Goal: Task Accomplishment & Management: Manage account settings

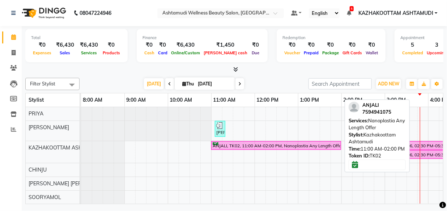
click at [259, 145] on div "ANJALI, TK02, 11:00 AM-02:00 PM, Nanoplastia Any Length Offer" at bounding box center [276, 145] width 128 height 7
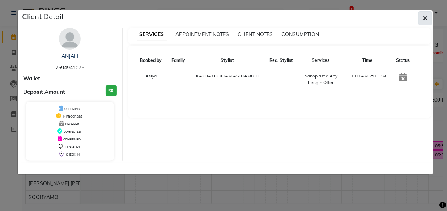
click at [423, 16] on icon "button" at bounding box center [425, 18] width 4 height 6
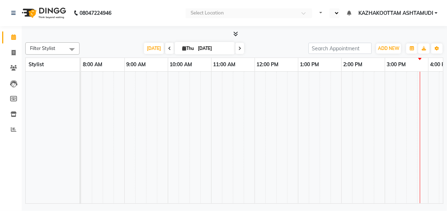
scroll to position [10, 0]
select select "en"
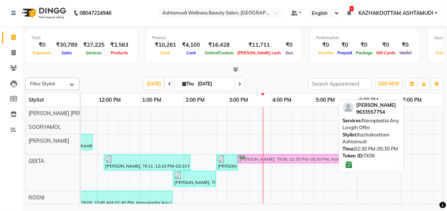
scroll to position [0, 0]
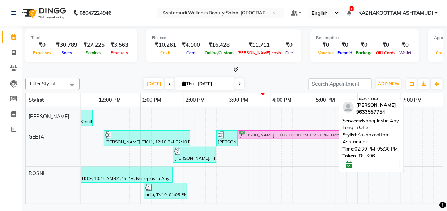
drag, startPoint x: 235, startPoint y: 149, endPoint x: 269, endPoint y: 158, distance: 34.9
click at [269, 158] on div "[PERSON_NAME], TK08, 10:25 AM-01:40 PM, Root Touch-Up (Base),D-Tan Cleanup,Anti…" at bounding box center [205, 146] width 565 height 301
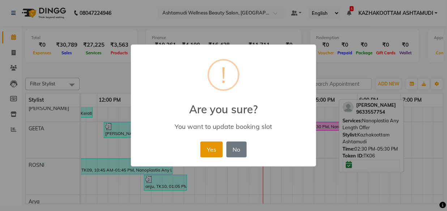
click at [213, 149] on button "Yes" at bounding box center [212, 150] width 22 height 16
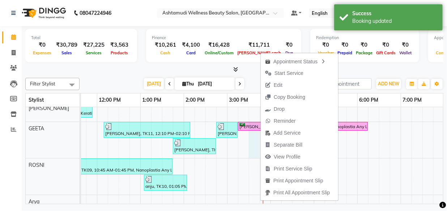
drag, startPoint x: 261, startPoint y: 126, endPoint x: 253, endPoint y: 157, distance: 32.4
click at [253, 157] on td at bounding box center [254, 142] width 11 height 292
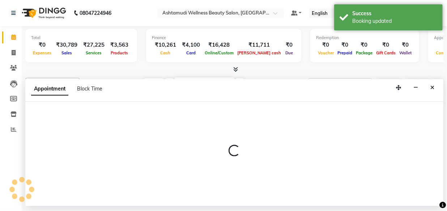
select select "49717"
select select "930"
select select "tentative"
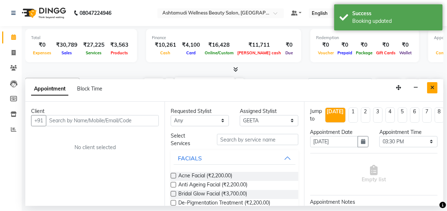
click at [432, 87] on icon "Close" at bounding box center [433, 87] width 4 height 5
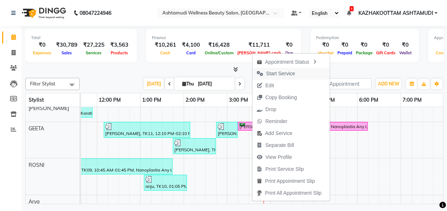
click at [287, 72] on span "Start Service" at bounding box center [280, 74] width 29 height 8
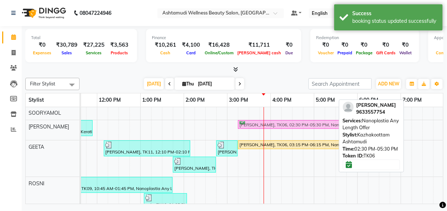
drag, startPoint x: 267, startPoint y: 161, endPoint x: 296, endPoint y: 130, distance: 42.5
click at [296, 130] on div "[PERSON_NAME], TK08, 10:25 AM-01:40 PM, Root Touch-Up (Base),D-Tan Cleanup,Anti…" at bounding box center [205, 161] width 565 height 292
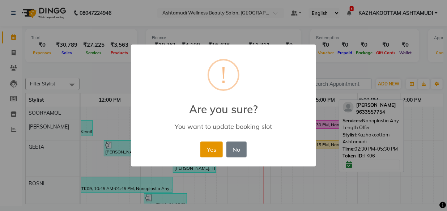
click at [214, 147] on button "Yes" at bounding box center [212, 150] width 22 height 16
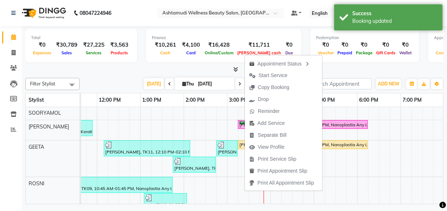
drag, startPoint x: 245, startPoint y: 123, endPoint x: 200, endPoint y: 115, distance: 45.1
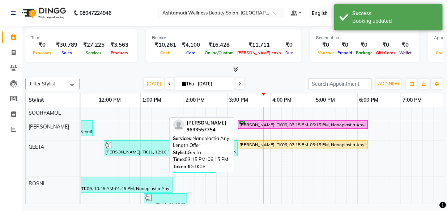
drag, startPoint x: 200, startPoint y: 115, endPoint x: 338, endPoint y: 140, distance: 140.1
click at [338, 142] on div "[PERSON_NAME], TK06, 03:15 PM-06:15 PM, Nanoplastia Any Length Offer" at bounding box center [303, 145] width 128 height 7
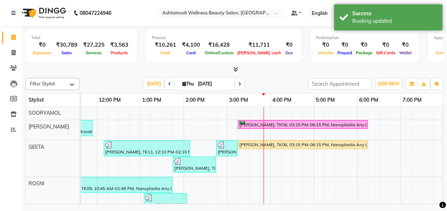
click at [225, 123] on div "[PERSON_NAME], TK08, 10:25 AM-01:40 PM, Root Touch-Up (Base),D-Tan Cleanup,Anti…" at bounding box center [205, 161] width 565 height 292
select select "49525"
select select "tentative"
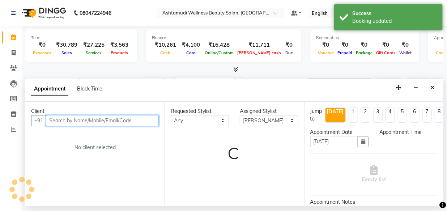
select select "885"
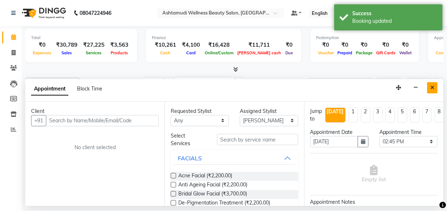
click at [432, 89] on icon "Close" at bounding box center [433, 87] width 4 height 5
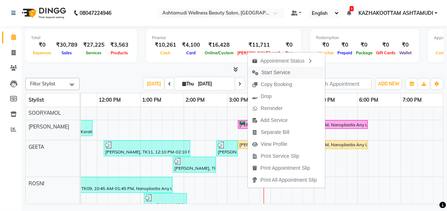
click at [271, 71] on span "Start Service" at bounding box center [276, 73] width 29 height 8
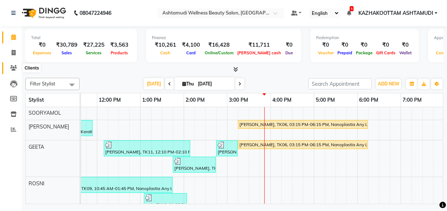
click at [16, 65] on icon at bounding box center [13, 67] width 7 height 5
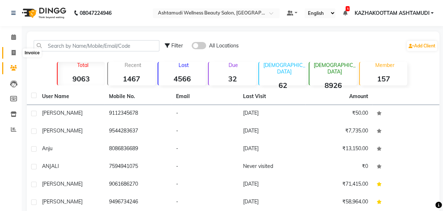
click at [12, 53] on icon at bounding box center [14, 52] width 4 height 5
select select "4662"
select select "service"
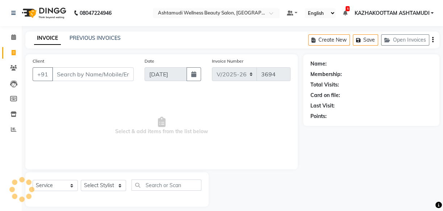
scroll to position [7, 0]
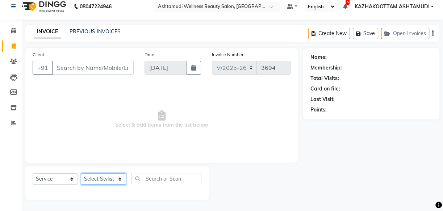
click at [120, 178] on select "Select Stylist Arya CHINJU GEETA KAZHAKOOTTAM [PERSON_NAME] [PERSON_NAME] [PERS…" at bounding box center [103, 178] width 45 height 11
select select "52755"
click at [81, 173] on select "Select Stylist Arya CHINJU GEETA KAZHAKOOTTAM [PERSON_NAME] [PERSON_NAME] [PERS…" at bounding box center [103, 178] width 45 height 11
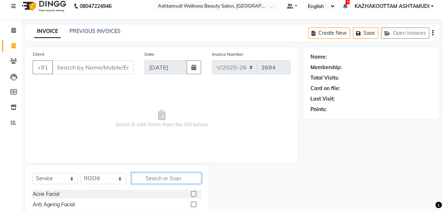
click at [153, 181] on input "text" at bounding box center [166, 178] width 70 height 11
type input "eb"
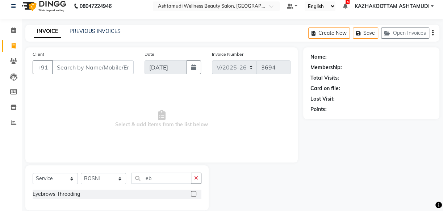
click at [194, 191] on label at bounding box center [193, 193] width 5 height 5
click at [194, 192] on input "checkbox" at bounding box center [193, 194] width 5 height 5
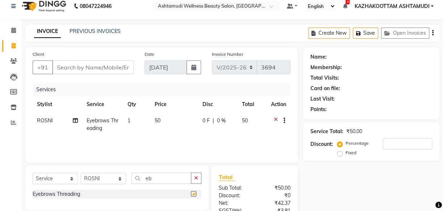
checkbox input "false"
click at [97, 68] on input "Client" at bounding box center [92, 67] width 81 height 14
click at [225, 33] on div "INVOICE PREVIOUS INVOICES Create New Save Open Invoices" at bounding box center [232, 33] width 414 height 17
click at [98, 68] on input "Client" at bounding box center [92, 67] width 81 height 14
type input "8"
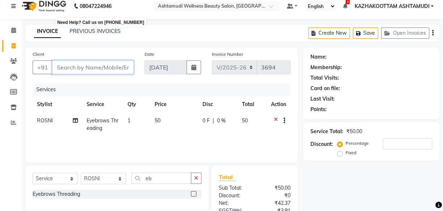
type input "0"
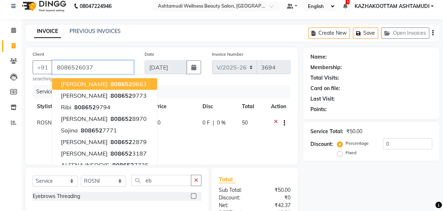
type input "8086526037"
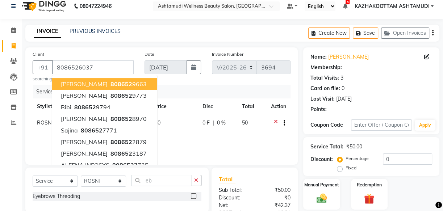
select select "1: Object"
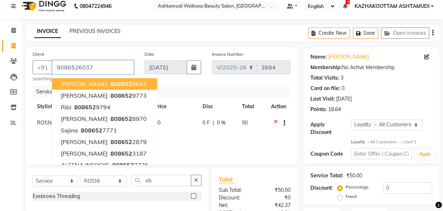
click at [98, 67] on input "8086526037" at bounding box center [92, 67] width 81 height 14
click at [198, 99] on th "Disc" at bounding box center [217, 106] width 39 height 16
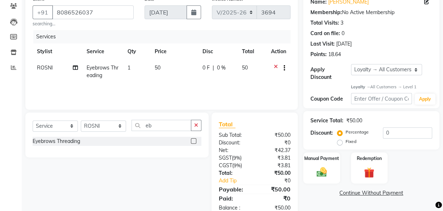
scroll to position [81, 0]
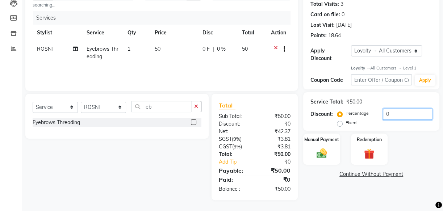
click at [385, 112] on input "0" at bounding box center [407, 114] width 49 height 11
type input "20"
click at [317, 153] on img at bounding box center [321, 153] width 17 height 12
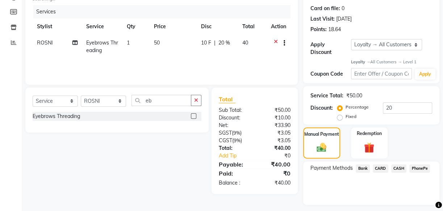
scroll to position [106, 0]
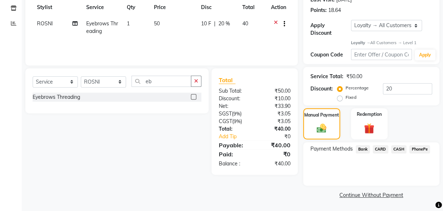
click at [423, 148] on span "PhonePe" at bounding box center [419, 149] width 21 height 8
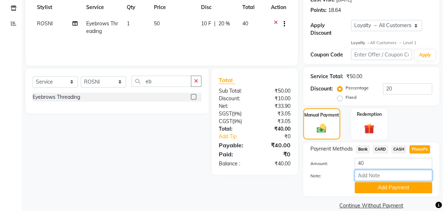
click at [373, 178] on input "Note:" at bounding box center [392, 175] width 77 height 11
type input "[PERSON_NAME]"
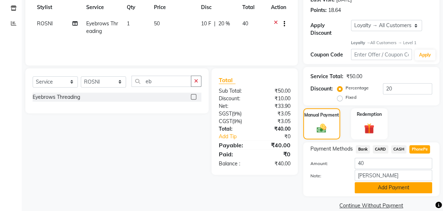
click at [395, 190] on button "Add Payment" at bounding box center [392, 187] width 77 height 11
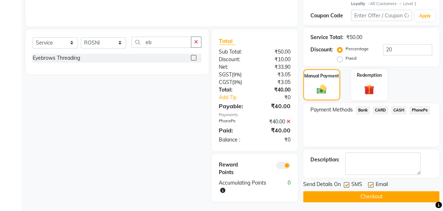
scroll to position [147, 0]
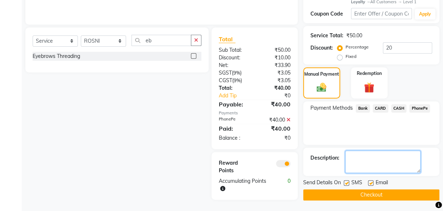
drag, startPoint x: 388, startPoint y: 169, endPoint x: 380, endPoint y: 168, distance: 7.6
click at [388, 168] on textarea at bounding box center [382, 162] width 75 height 22
click at [346, 181] on label at bounding box center [345, 182] width 5 height 5
click at [346, 181] on input "checkbox" at bounding box center [345, 183] width 5 height 5
checkbox input "false"
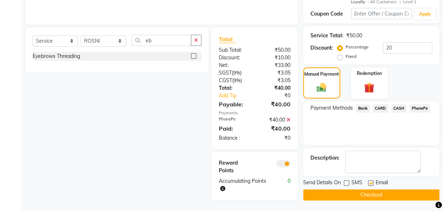
click at [374, 181] on div "Email" at bounding box center [381, 183] width 26 height 9
click at [371, 181] on label at bounding box center [370, 182] width 5 height 5
click at [371, 181] on input "checkbox" at bounding box center [370, 183] width 5 height 5
checkbox input "false"
click at [379, 168] on textarea at bounding box center [382, 162] width 75 height 22
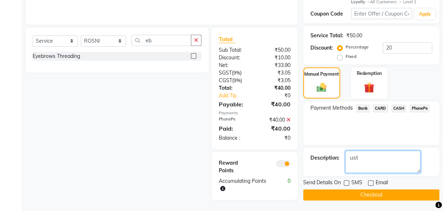
type textarea "ust"
click at [374, 195] on button "Checkout" at bounding box center [371, 194] width 136 height 11
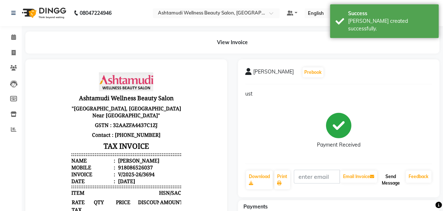
click at [390, 176] on button "Send Message" at bounding box center [390, 179] width 24 height 19
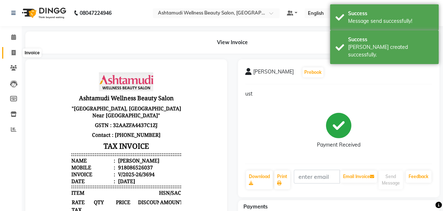
click at [13, 50] on icon at bounding box center [14, 52] width 4 height 5
select select "service"
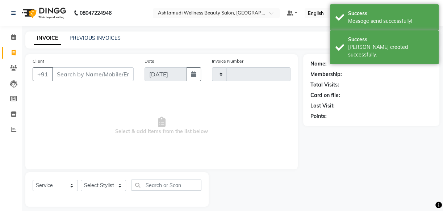
scroll to position [7, 0]
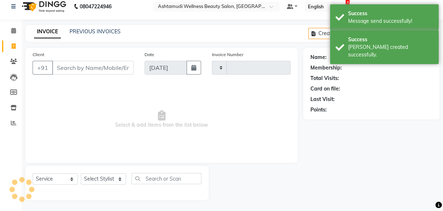
type input "3695"
select select "4662"
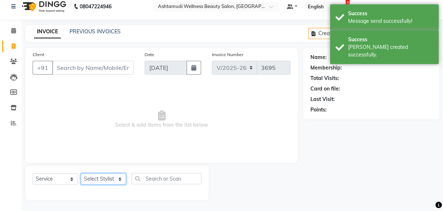
click at [121, 179] on select "Select Stylist Arya CHINJU GEETA KAZHAKOOTTAM [PERSON_NAME] [PERSON_NAME] [PERS…" at bounding box center [103, 178] width 45 height 11
select select "52755"
click at [81, 173] on select "Select Stylist Arya CHINJU GEETA KAZHAKOOTTAM [PERSON_NAME] [PERSON_NAME] [PERS…" at bounding box center [103, 178] width 45 height 11
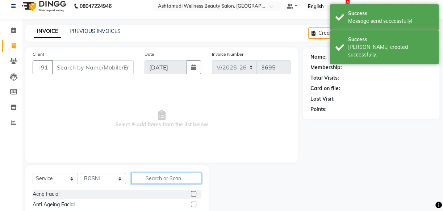
click at [145, 180] on input "text" at bounding box center [166, 178] width 70 height 11
type input "eb"
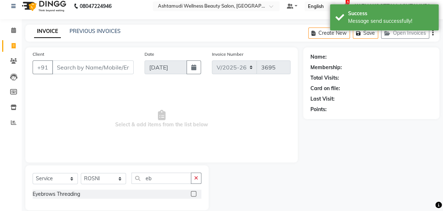
click at [195, 193] on label at bounding box center [193, 193] width 5 height 5
click at [195, 193] on input "checkbox" at bounding box center [193, 194] width 5 height 5
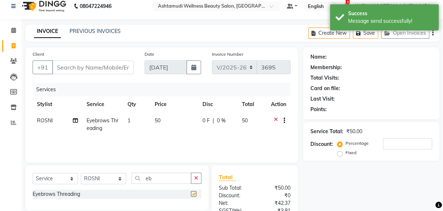
checkbox input "false"
drag, startPoint x: 170, startPoint y: 181, endPoint x: 122, endPoint y: 177, distance: 47.6
click at [122, 177] on div "Select Service Product Membership Package Voucher Prepaid Gift Card Select Styl…" at bounding box center [117, 181] width 169 height 17
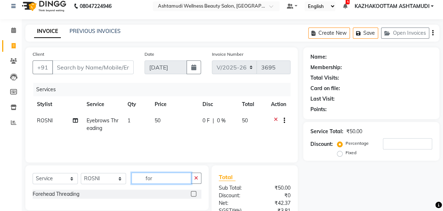
type input "for"
click at [192, 191] on label at bounding box center [193, 193] width 5 height 5
click at [192, 192] on input "checkbox" at bounding box center [193, 194] width 5 height 5
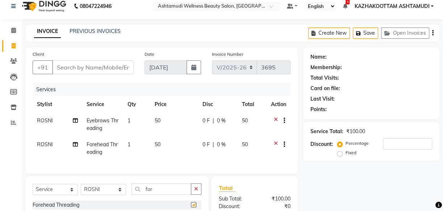
checkbox input "false"
click at [102, 65] on input "Client" at bounding box center [92, 67] width 81 height 14
type input "9"
type input "0"
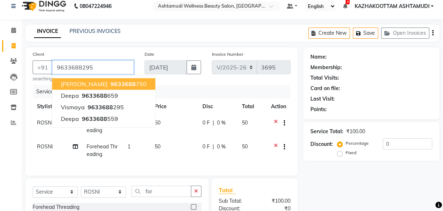
type input "9633688295"
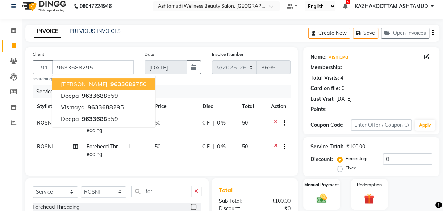
select select "1: Object"
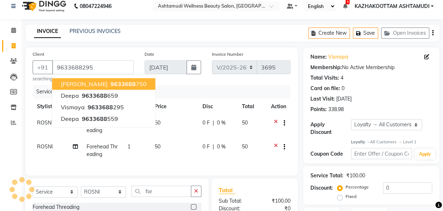
click at [183, 85] on div "Services" at bounding box center [164, 91] width 262 height 13
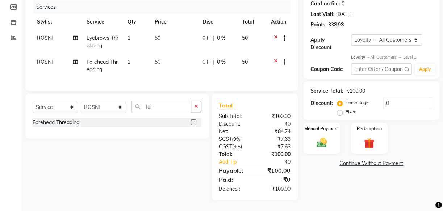
scroll to position [97, 0]
click at [315, 128] on div "Manual Payment" at bounding box center [321, 138] width 38 height 32
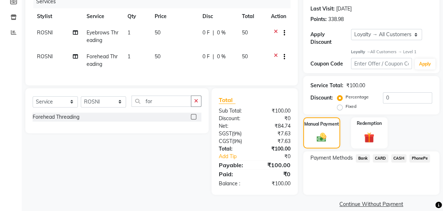
click at [427, 159] on span "PhonePe" at bounding box center [419, 158] width 21 height 8
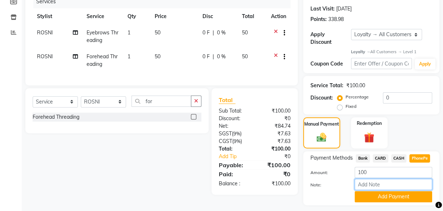
drag, startPoint x: 392, startPoint y: 188, endPoint x: 396, endPoint y: 178, distance: 10.4
click at [392, 186] on input "Note:" at bounding box center [392, 184] width 77 height 11
type input "[PERSON_NAME]"
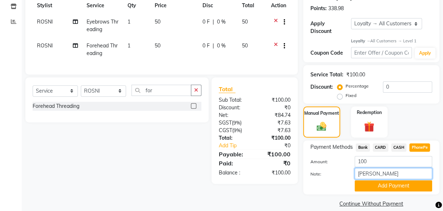
scroll to position [117, 0]
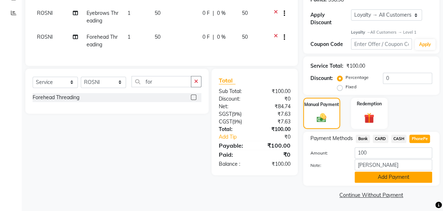
click at [386, 173] on button "Add Payment" at bounding box center [392, 177] width 77 height 11
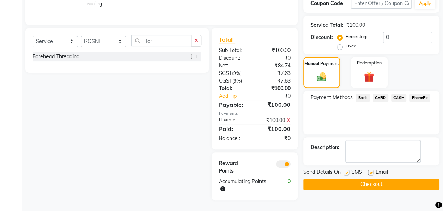
scroll to position [163, 0]
click at [344, 170] on label at bounding box center [345, 172] width 5 height 5
click at [344, 170] on input "checkbox" at bounding box center [345, 172] width 5 height 5
checkbox input "false"
click at [372, 170] on label at bounding box center [370, 172] width 5 height 5
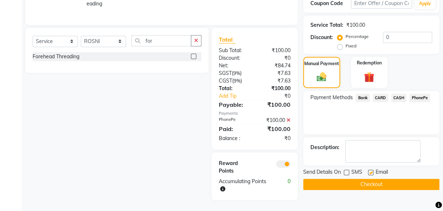
click at [372, 170] on input "checkbox" at bounding box center [370, 172] width 5 height 5
checkbox input "false"
click at [370, 179] on button "Checkout" at bounding box center [371, 184] width 136 height 11
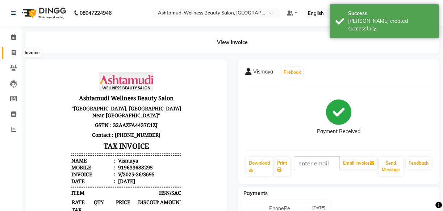
click at [14, 53] on icon at bounding box center [14, 52] width 4 height 5
select select "service"
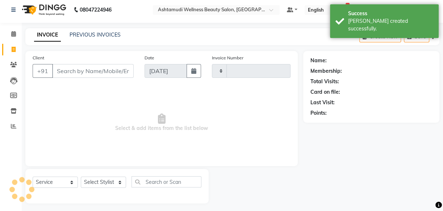
type input "3696"
select select "4662"
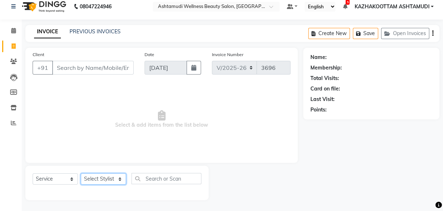
click at [121, 178] on select "Select Stylist Arya CHINJU GEETA KAZHAKOOTTAM [PERSON_NAME] [PERSON_NAME] [PERS…" at bounding box center [103, 178] width 45 height 11
select select "85074"
click at [81, 173] on select "Select Stylist Arya CHINJU GEETA KAZHAKOOTTAM [PERSON_NAME] [PERSON_NAME] [PERS…" at bounding box center [103, 178] width 45 height 11
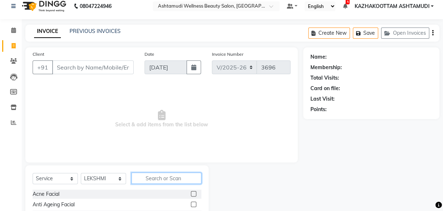
click at [148, 173] on input "text" at bounding box center [166, 178] width 70 height 11
type input "eb"
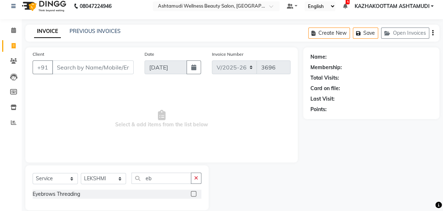
drag, startPoint x: 193, startPoint y: 193, endPoint x: 192, endPoint y: 189, distance: 3.6
click at [193, 191] on label at bounding box center [193, 193] width 5 height 5
click at [193, 192] on input "checkbox" at bounding box center [193, 194] width 5 height 5
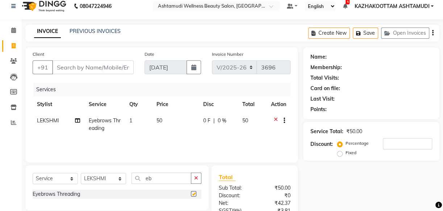
checkbox input "false"
click at [100, 66] on input "Client" at bounding box center [92, 67] width 81 height 14
type input "9"
type input "0"
click at [89, 67] on input "9544025155" at bounding box center [74, 67] width 45 height 14
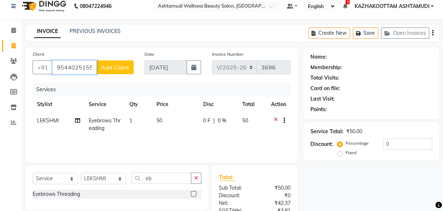
click at [87, 65] on input "9544025155" at bounding box center [74, 67] width 45 height 14
type input "9544025165"
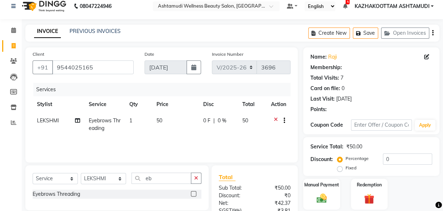
select select "1: Object"
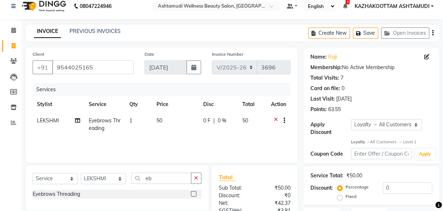
click at [144, 88] on div "Services" at bounding box center [164, 89] width 262 height 13
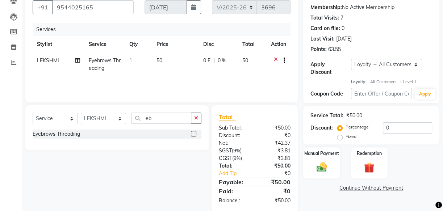
scroll to position [72, 0]
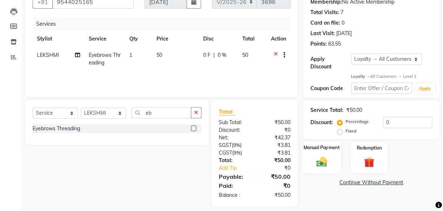
click at [323, 152] on div "Manual Payment" at bounding box center [321, 158] width 38 height 32
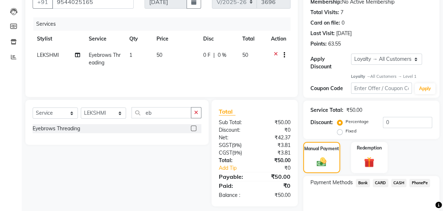
click at [398, 179] on span "CASH" at bounding box center [399, 183] width 16 height 8
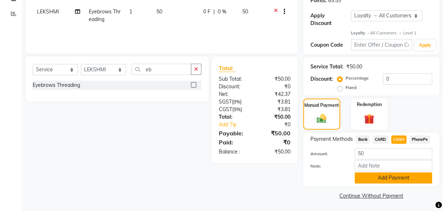
scroll to position [117, 0]
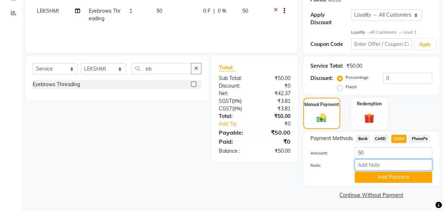
click at [369, 163] on input "Note:" at bounding box center [392, 164] width 77 height 11
type input "[PERSON_NAME]"
click at [399, 177] on button "Add Payment" at bounding box center [392, 177] width 77 height 11
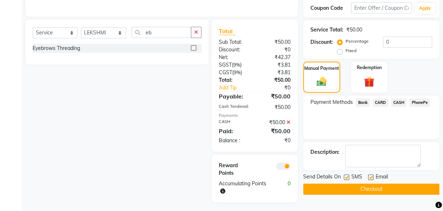
scroll to position [155, 0]
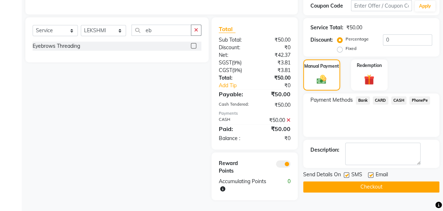
click at [343, 173] on label at bounding box center [345, 174] width 5 height 5
click at [343, 173] on input "checkbox" at bounding box center [345, 175] width 5 height 5
checkbox input "false"
click at [369, 173] on label at bounding box center [370, 174] width 5 height 5
click at [369, 173] on input "checkbox" at bounding box center [370, 175] width 5 height 5
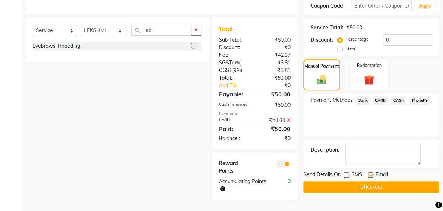
checkbox input "false"
click at [372, 186] on button "Checkout" at bounding box center [371, 186] width 136 height 11
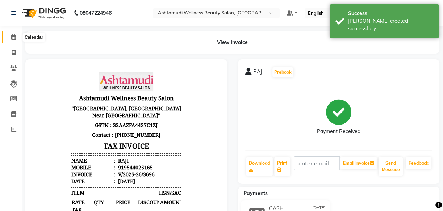
click at [15, 37] on icon at bounding box center [13, 36] width 5 height 5
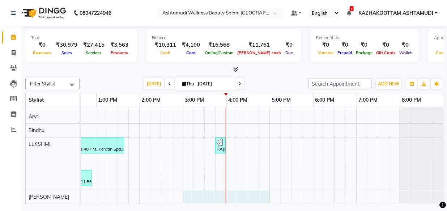
drag, startPoint x: 257, startPoint y: 198, endPoint x: 181, endPoint y: 191, distance: 76.7
click at [181, 191] on div "Renju, TK08, 10:25 AM-01:40 PM, Root Touch-Up (Base),D-Tan Cleanup,Anti-Dandruf…" at bounding box center [161, 57] width 565 height 292
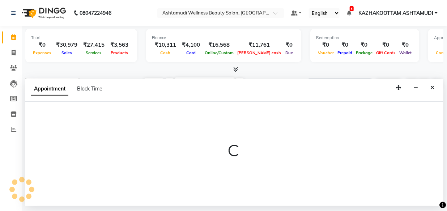
select select "87549"
select select "900"
select select "tentative"
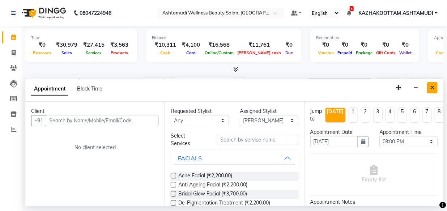
click at [436, 87] on button "Close" at bounding box center [432, 87] width 10 height 11
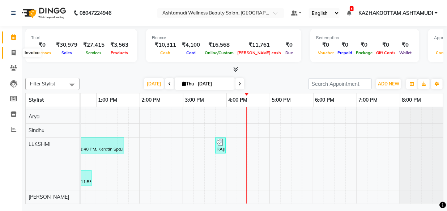
click at [14, 51] on icon at bounding box center [14, 52] width 4 height 5
select select "service"
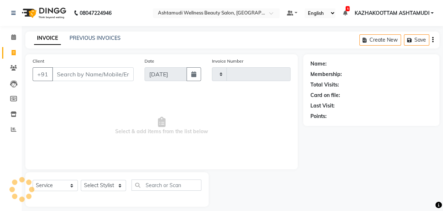
type input "3697"
select select "4662"
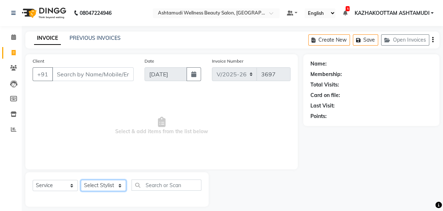
click at [119, 186] on select "Select Stylist Arya CHINJU GEETA KAZHAKOOTTAM [PERSON_NAME] [PERSON_NAME] [PERS…" at bounding box center [103, 185] width 45 height 11
select select "27419"
click at [81, 180] on select "Select Stylist Arya CHINJU GEETA KAZHAKOOTTAM [PERSON_NAME] [PERSON_NAME] [PERS…" at bounding box center [103, 185] width 45 height 11
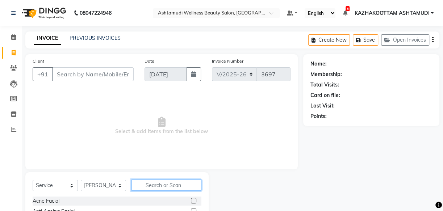
click at [156, 180] on input "text" at bounding box center [166, 185] width 70 height 11
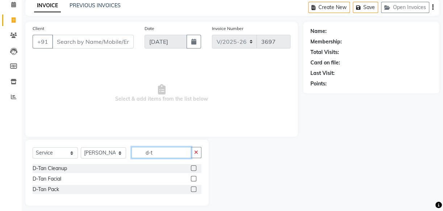
type input "d-t"
click at [194, 180] on label at bounding box center [193, 178] width 5 height 5
click at [194, 180] on input "checkbox" at bounding box center [193, 179] width 5 height 5
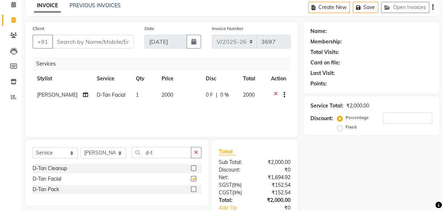
checkbox input "false"
click at [80, 43] on input "Client" at bounding box center [92, 42] width 81 height 14
type input "6"
type input "0"
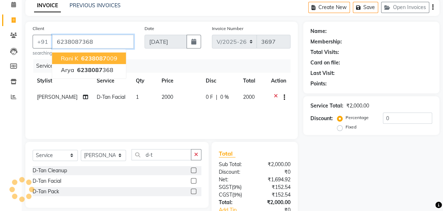
type input "6238087368"
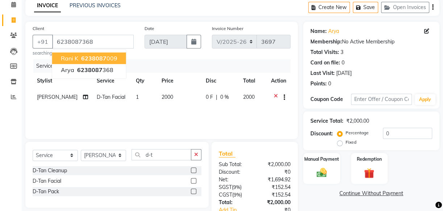
click at [179, 63] on div "Services" at bounding box center [164, 65] width 262 height 13
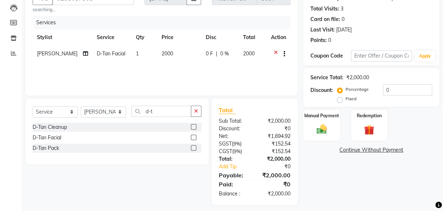
scroll to position [81, 0]
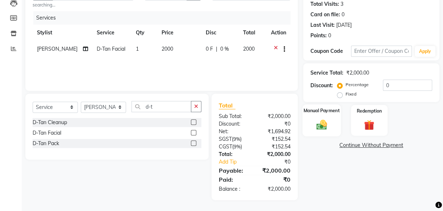
click at [320, 118] on img at bounding box center [321, 124] width 17 height 12
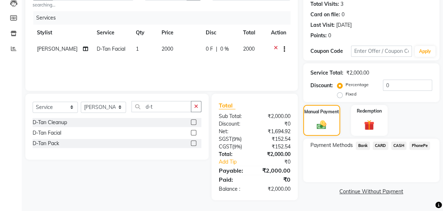
click at [417, 144] on span "PhonePe" at bounding box center [419, 146] width 21 height 8
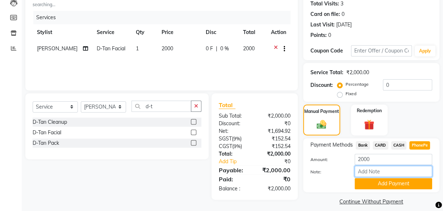
click at [397, 166] on input "Note:" at bounding box center [392, 171] width 77 height 11
click at [343, 171] on label "Note:" at bounding box center [327, 172] width 44 height 7
click at [354, 171] on input "Note:" at bounding box center [392, 171] width 77 height 11
click at [398, 144] on span "CASH" at bounding box center [399, 145] width 16 height 8
click at [378, 172] on input "Note:" at bounding box center [392, 171] width 77 height 11
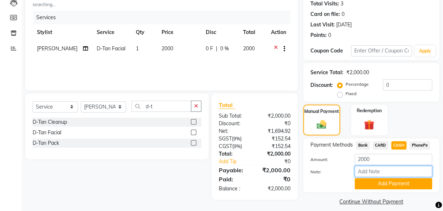
type input "[PERSON_NAME]"
click at [396, 183] on button "Add Payment" at bounding box center [392, 183] width 77 height 11
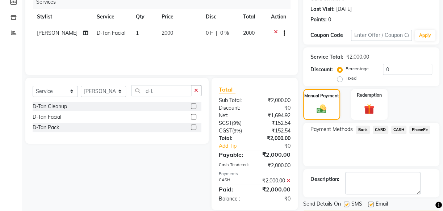
scroll to position [118, 0]
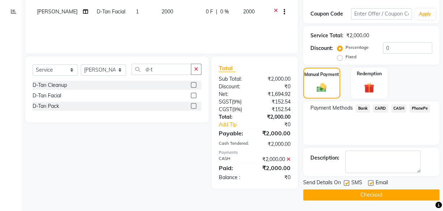
click at [344, 184] on label at bounding box center [345, 182] width 5 height 5
click at [344, 184] on input "checkbox" at bounding box center [345, 183] width 5 height 5
checkbox input "false"
drag, startPoint x: 370, startPoint y: 181, endPoint x: 372, endPoint y: 185, distance: 3.9
click at [371, 181] on label at bounding box center [370, 182] width 5 height 5
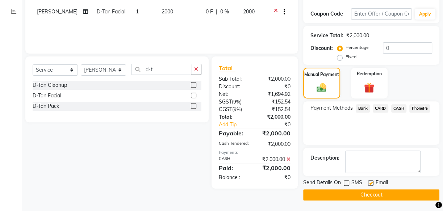
click at [371, 181] on input "checkbox" at bounding box center [370, 183] width 5 height 5
checkbox input "false"
click at [372, 191] on button "Checkout" at bounding box center [371, 194] width 136 height 11
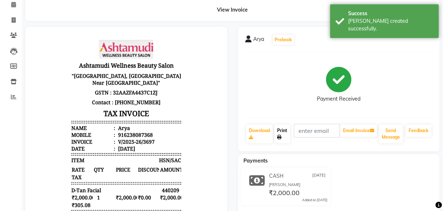
click at [279, 131] on link "Print" at bounding box center [282, 134] width 16 height 19
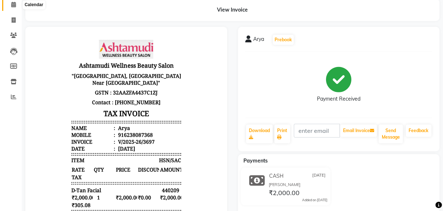
click at [13, 4] on icon at bounding box center [13, 4] width 5 height 5
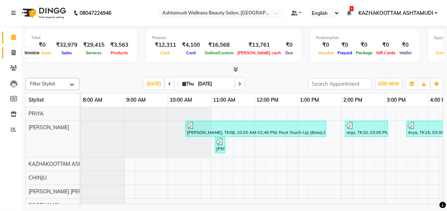
click at [14, 51] on icon at bounding box center [14, 52] width 4 height 5
select select "service"
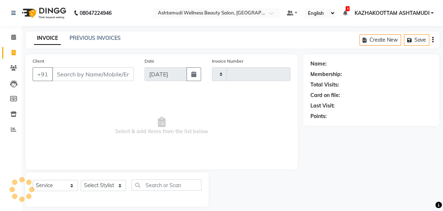
type input "3698"
select select "4662"
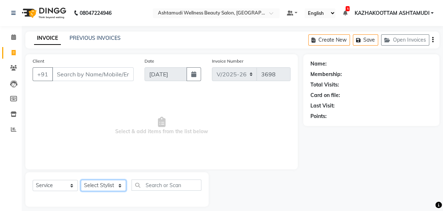
click at [115, 186] on select "Select Stylist Arya CHINJU GEETA KAZHAKOOTTAM [PERSON_NAME] [PERSON_NAME] [PERS…" at bounding box center [103, 185] width 45 height 11
select select "27419"
click at [81, 180] on select "Select Stylist Arya CHINJU GEETA KAZHAKOOTTAM [PERSON_NAME] [PERSON_NAME] [PERS…" at bounding box center [103, 185] width 45 height 11
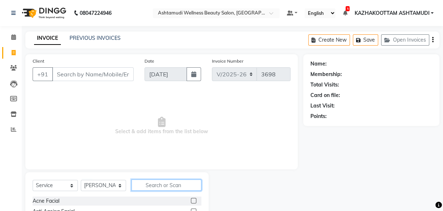
click at [154, 185] on input "text" at bounding box center [166, 185] width 70 height 11
type input "eb"
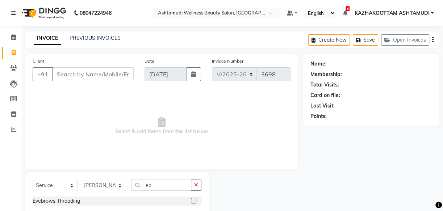
click at [194, 200] on label at bounding box center [193, 200] width 5 height 5
click at [194, 200] on input "checkbox" at bounding box center [193, 201] width 5 height 5
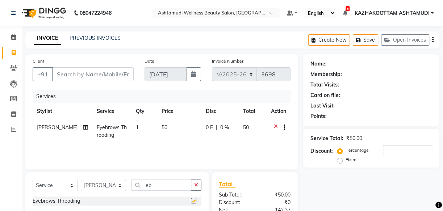
checkbox input "false"
click at [90, 78] on input "Client" at bounding box center [92, 74] width 81 height 14
type input "9"
type input "0"
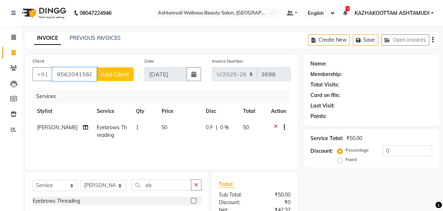
type input "9562041560"
click at [114, 70] on button "Add Client" at bounding box center [114, 74] width 37 height 14
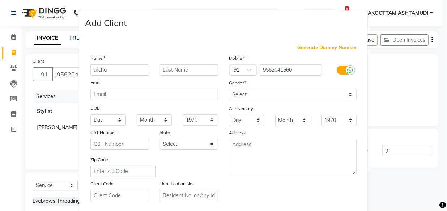
type input "archa"
click at [350, 93] on select "Select Male Female Other Prefer Not To Say" at bounding box center [293, 94] width 128 height 11
select select "female"
click at [229, 89] on select "Select Male Female Other Prefer Not To Say" at bounding box center [293, 94] width 128 height 11
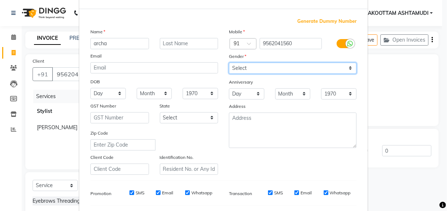
scroll to position [66, 0]
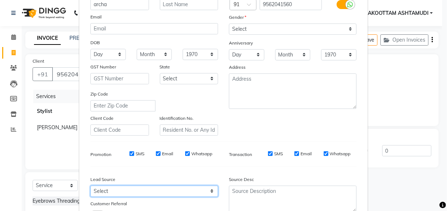
click at [210, 191] on select "Select Walk-in Referral Internet Friend Word of Mouth Advertisement Facebook Ju…" at bounding box center [154, 191] width 128 height 11
select select "31508"
click at [90, 187] on select "Select Walk-in Referral Internet Friend Word of Mouth Advertisement Facebook Ju…" at bounding box center [154, 191] width 128 height 11
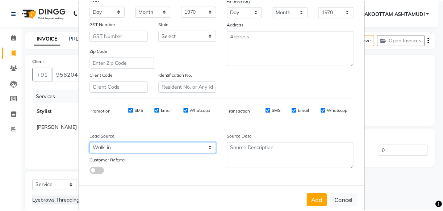
scroll to position [125, 0]
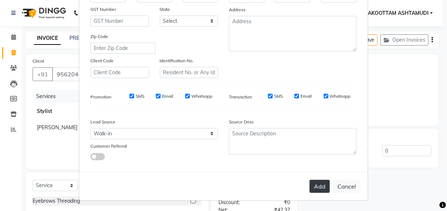
click at [316, 184] on button "Add" at bounding box center [320, 186] width 20 height 13
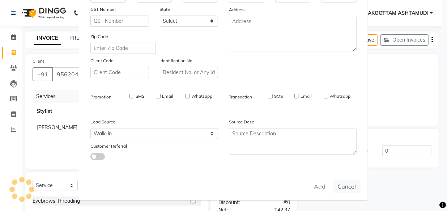
select select
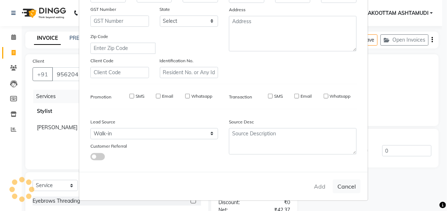
select select
checkbox input "false"
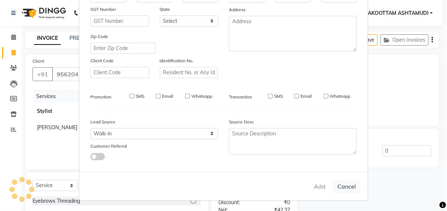
checkbox input "false"
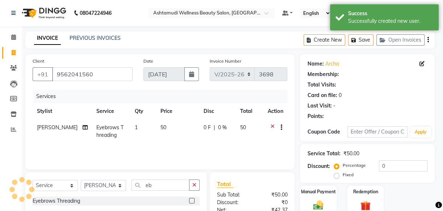
select select "1: Object"
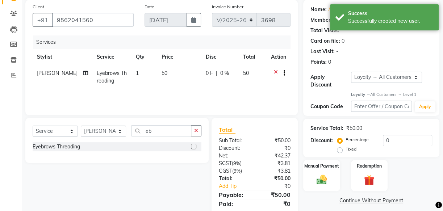
scroll to position [79, 0]
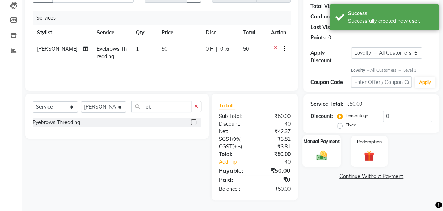
click at [312, 154] on div "Manual Payment" at bounding box center [321, 151] width 38 height 32
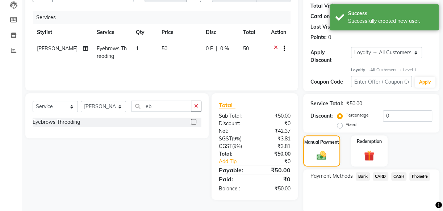
click at [418, 175] on span "PhonePe" at bounding box center [419, 176] width 21 height 8
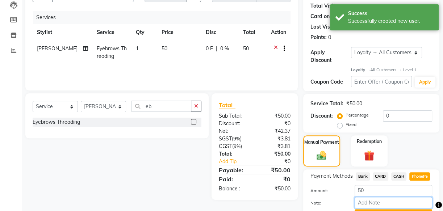
click at [384, 199] on input "Note:" at bounding box center [392, 202] width 77 height 11
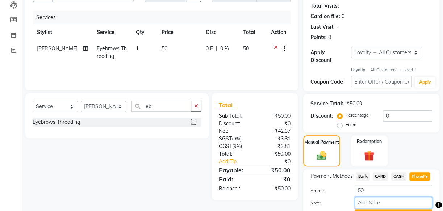
type input "[PERSON_NAME]"
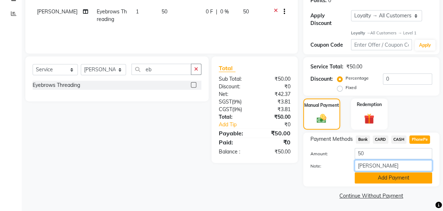
scroll to position [117, 0]
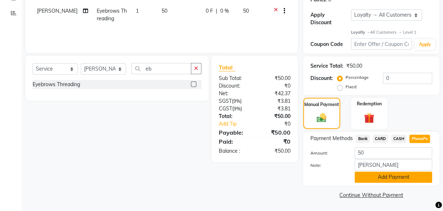
click at [399, 178] on button "Add Payment" at bounding box center [392, 177] width 77 height 11
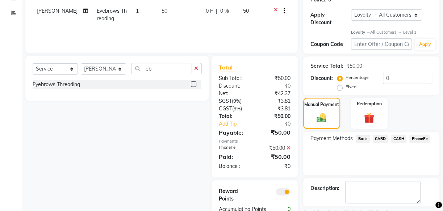
scroll to position [147, 0]
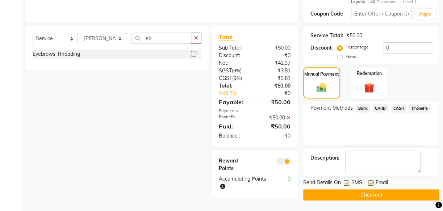
click at [343, 184] on label at bounding box center [345, 182] width 5 height 5
click at [343, 184] on input "checkbox" at bounding box center [345, 183] width 5 height 5
checkbox input "false"
click at [371, 184] on label at bounding box center [370, 182] width 5 height 5
click at [371, 184] on input "checkbox" at bounding box center [370, 183] width 5 height 5
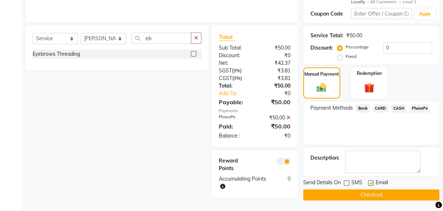
checkbox input "false"
click at [366, 191] on button "Checkout" at bounding box center [371, 194] width 136 height 11
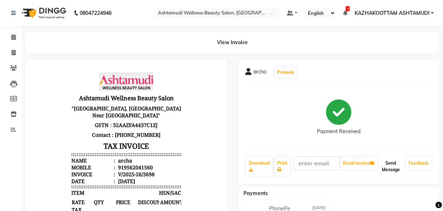
click at [388, 164] on button "Send Message" at bounding box center [390, 166] width 24 height 19
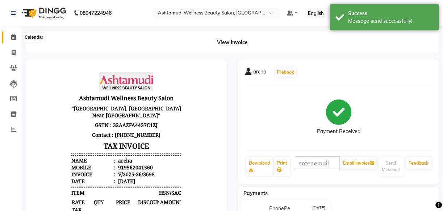
drag, startPoint x: 16, startPoint y: 40, endPoint x: 20, endPoint y: 40, distance: 4.0
click at [17, 40] on span at bounding box center [13, 37] width 13 height 8
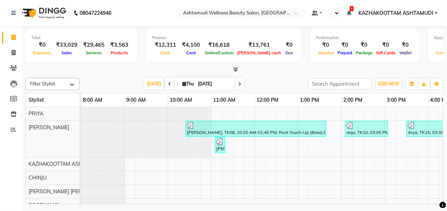
scroll to position [0, 202]
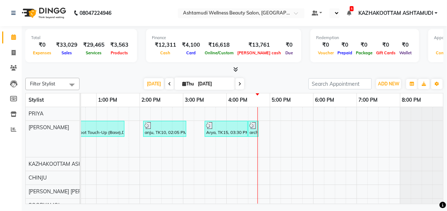
select select "en"
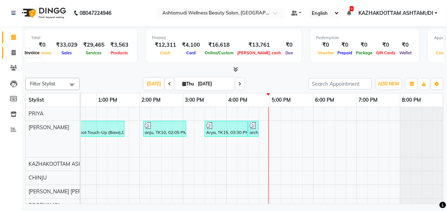
click at [16, 53] on span at bounding box center [13, 53] width 13 height 8
select select "4662"
select select "service"
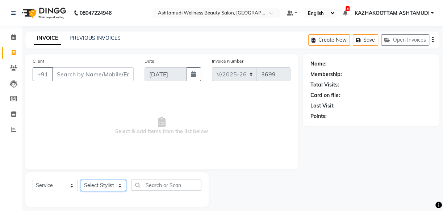
click at [121, 185] on select "Select Stylist Arya CHINJU GEETA KAZHAKOOTTAM [PERSON_NAME] [PERSON_NAME] [PERS…" at bounding box center [103, 185] width 45 height 11
select select "27414"
click at [81, 180] on select "Select Stylist Arya CHINJU GEETA KAZHAKOOTTAM [PERSON_NAME] [PERSON_NAME] [PERS…" at bounding box center [103, 185] width 45 height 11
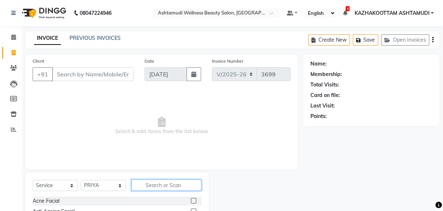
click at [164, 181] on input "text" at bounding box center [166, 185] width 70 height 11
type input "eb"
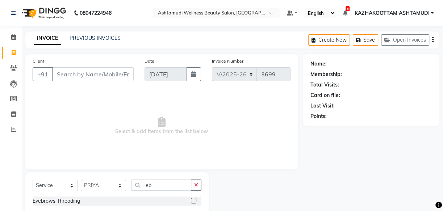
click at [191, 199] on label at bounding box center [193, 200] width 5 height 5
click at [191, 199] on input "checkbox" at bounding box center [193, 201] width 5 height 5
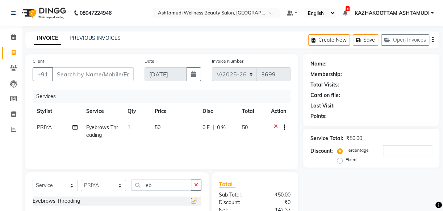
checkbox input "false"
click at [92, 73] on input "Client" at bounding box center [92, 74] width 81 height 14
type input "9"
type input "0"
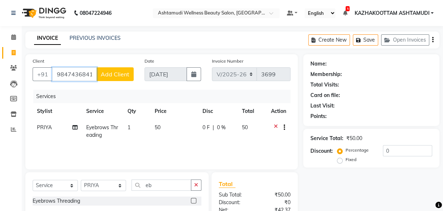
type input "9847436841"
click at [117, 71] on span "Add Client" at bounding box center [115, 74] width 29 height 7
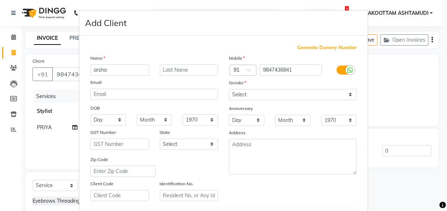
type input "arsha"
click at [303, 99] on select "Select Male Female Other Prefer Not To Say" at bounding box center [293, 94] width 128 height 11
select select "female"
click at [229, 89] on select "Select Male Female Other Prefer Not To Say" at bounding box center [293, 94] width 128 height 11
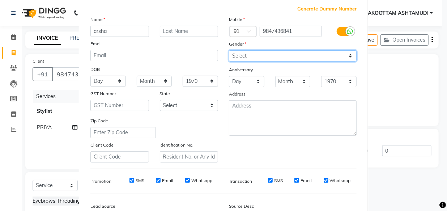
scroll to position [98, 0]
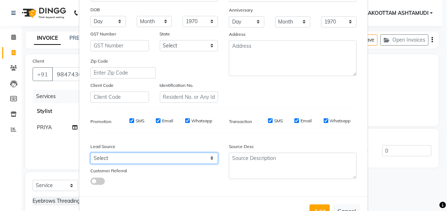
click at [207, 160] on select "Select Walk-in Referral Internet Friend Word of Mouth Advertisement Facebook Ju…" at bounding box center [154, 158] width 128 height 11
select select "31508"
click at [90, 154] on select "Select Walk-in Referral Internet Friend Word of Mouth Advertisement Facebook Ju…" at bounding box center [154, 158] width 128 height 11
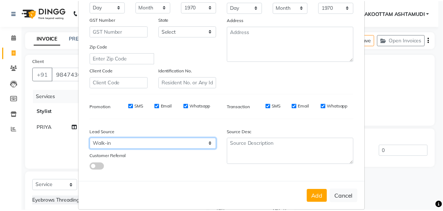
scroll to position [125, 0]
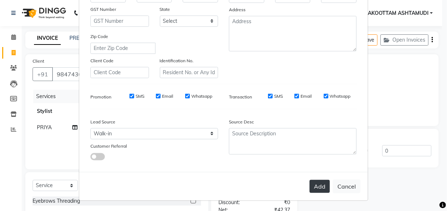
click at [316, 187] on button "Add" at bounding box center [320, 186] width 20 height 13
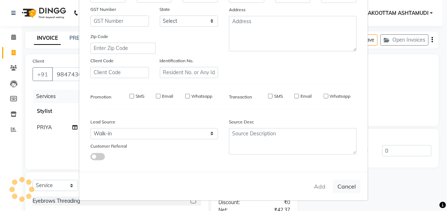
select select
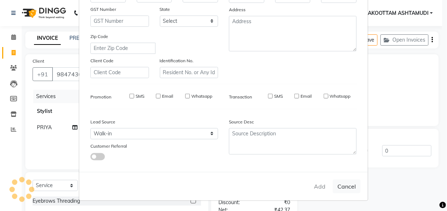
select select
checkbox input "false"
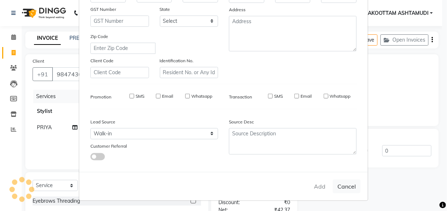
checkbox input "false"
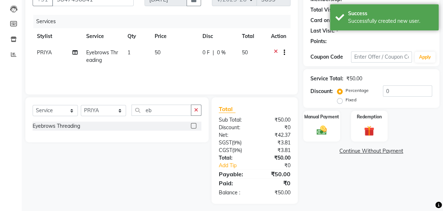
scroll to position [79, 0]
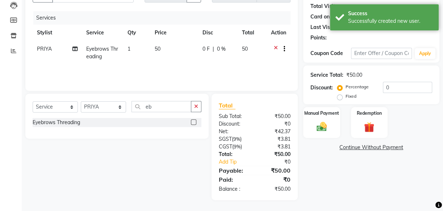
select select "1: Object"
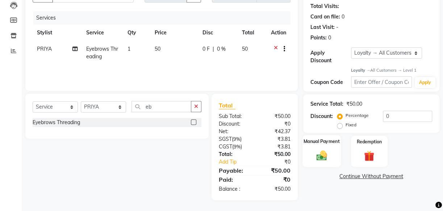
click at [332, 146] on div "Manual Payment" at bounding box center [321, 151] width 38 height 32
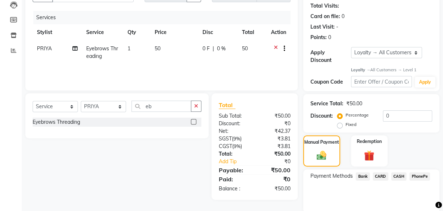
click at [402, 175] on span "CASH" at bounding box center [399, 176] width 16 height 8
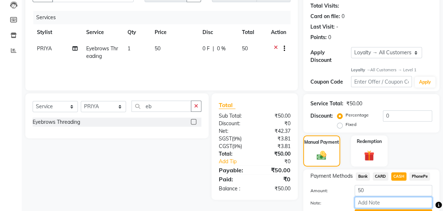
click at [370, 204] on input "Note:" at bounding box center [392, 202] width 77 height 11
type input "[PERSON_NAME]"
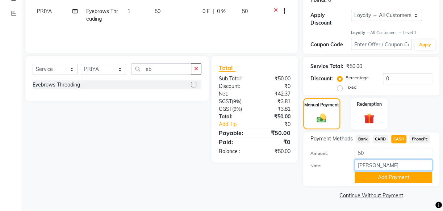
scroll to position [117, 0]
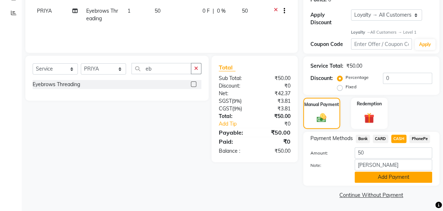
click at [378, 173] on button "Add Payment" at bounding box center [392, 177] width 77 height 11
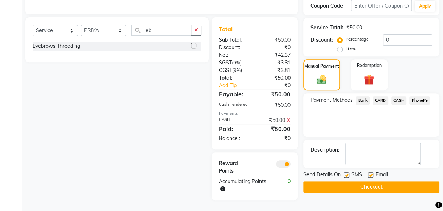
scroll to position [155, 0]
click at [348, 176] on label at bounding box center [345, 174] width 5 height 5
click at [348, 176] on input "checkbox" at bounding box center [345, 175] width 5 height 5
checkbox input "false"
click at [371, 174] on label at bounding box center [370, 174] width 5 height 5
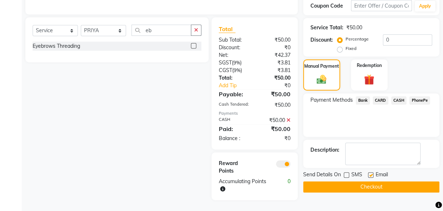
click at [371, 174] on input "checkbox" at bounding box center [370, 175] width 5 height 5
checkbox input "false"
click at [374, 186] on button "Checkout" at bounding box center [371, 186] width 136 height 11
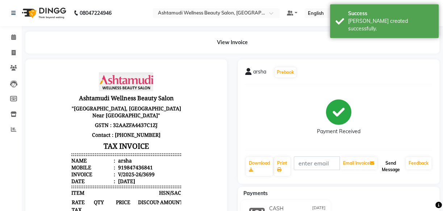
click at [391, 166] on button "Send Message" at bounding box center [390, 166] width 24 height 19
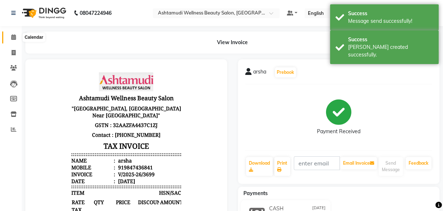
click at [16, 37] on span at bounding box center [13, 37] width 13 height 8
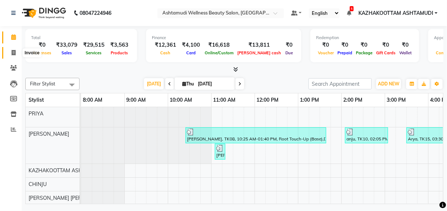
click at [10, 52] on span at bounding box center [13, 53] width 13 height 8
select select "service"
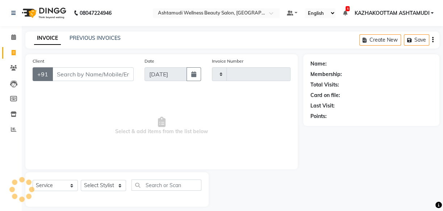
type input "3700"
select select "4662"
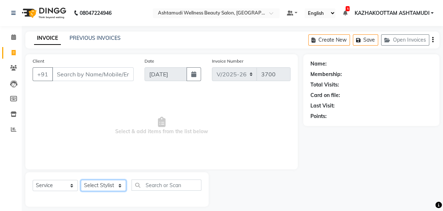
click at [119, 184] on select "Select Stylist Arya CHINJU GEETA KAZHAKOOTTAM [PERSON_NAME] [PERSON_NAME] [PERS…" at bounding box center [103, 185] width 45 height 11
select select "27419"
click at [81, 180] on select "Select Stylist Arya CHINJU GEETA KAZHAKOOTTAM [PERSON_NAME] [PERSON_NAME] [PERS…" at bounding box center [103, 185] width 45 height 11
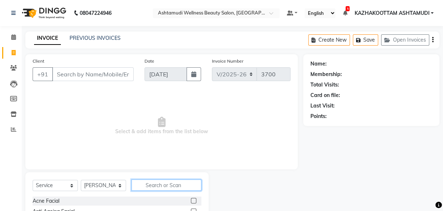
click at [158, 188] on input "text" at bounding box center [166, 185] width 70 height 11
type input "eb"
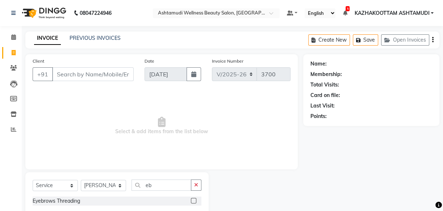
click at [192, 202] on label at bounding box center [193, 200] width 5 height 5
click at [192, 202] on input "checkbox" at bounding box center [193, 201] width 5 height 5
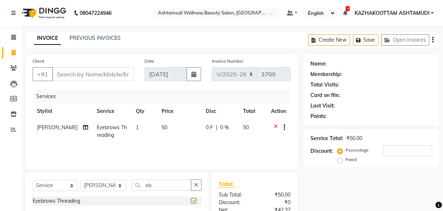
checkbox input "false"
drag, startPoint x: 138, startPoint y: 189, endPoint x: 115, endPoint y: 190, distance: 22.1
click at [116, 190] on div "Select Service Product Membership Package Voucher Prepaid Gift Card Select Styl…" at bounding box center [117, 188] width 169 height 17
type input "for"
click at [195, 200] on label at bounding box center [193, 200] width 5 height 5
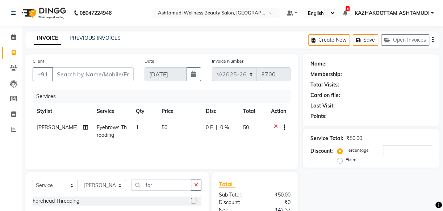
click at [195, 200] on input "checkbox" at bounding box center [193, 201] width 5 height 5
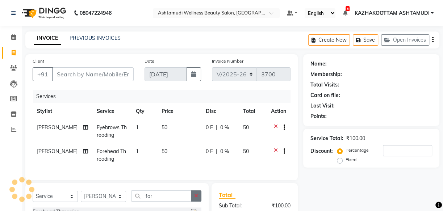
checkbox input "false"
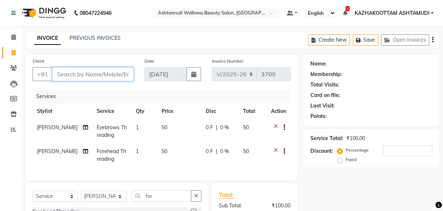
click at [83, 76] on input "Client" at bounding box center [92, 74] width 81 height 14
type input "8"
type input "0"
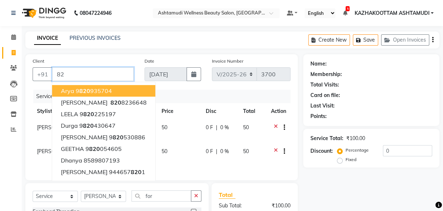
type input "8"
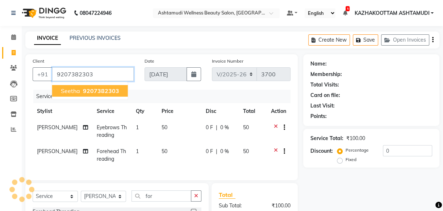
type input "9207382303"
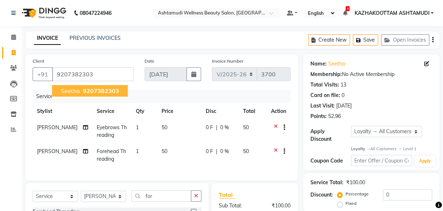
click at [93, 92] on span "9207382303" at bounding box center [101, 90] width 36 height 7
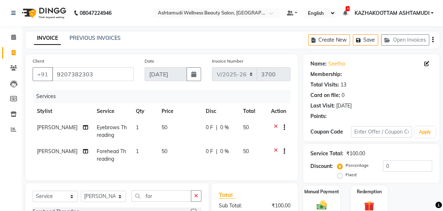
select select "1: Object"
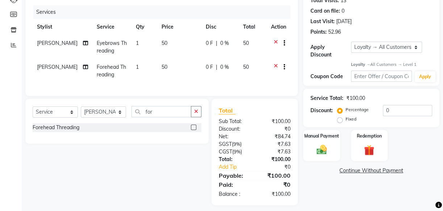
scroll to position [94, 0]
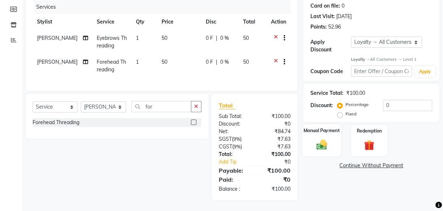
click at [322, 143] on img at bounding box center [321, 145] width 17 height 12
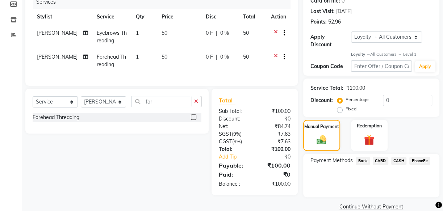
click at [415, 161] on span "PhonePe" at bounding box center [419, 161] width 21 height 8
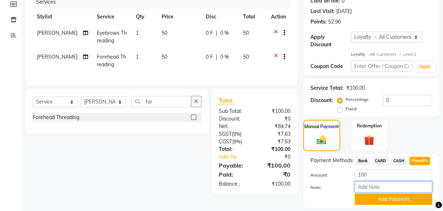
click at [370, 187] on input "Note:" at bounding box center [392, 186] width 77 height 11
type input "[PERSON_NAME]"
click at [390, 199] on button "Add Payment" at bounding box center [392, 199] width 77 height 11
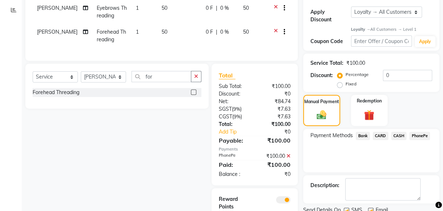
scroll to position [160, 0]
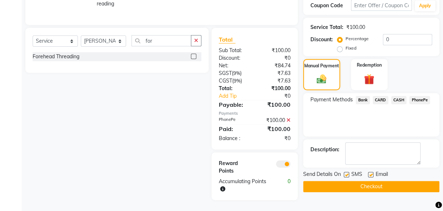
click at [346, 172] on label at bounding box center [345, 174] width 5 height 5
click at [346, 173] on input "checkbox" at bounding box center [345, 175] width 5 height 5
checkbox input "false"
click at [369, 172] on label at bounding box center [370, 174] width 5 height 5
click at [369, 173] on input "checkbox" at bounding box center [370, 175] width 5 height 5
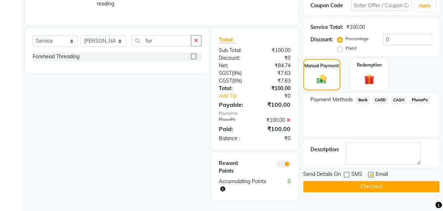
checkbox input "false"
click at [368, 181] on button "Checkout" at bounding box center [371, 186] width 136 height 11
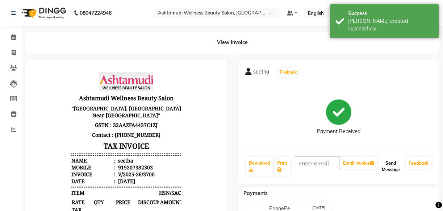
click at [391, 167] on button "Send Message" at bounding box center [390, 166] width 24 height 19
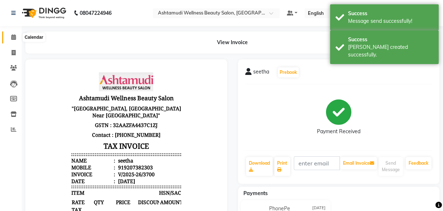
click at [14, 39] on icon at bounding box center [13, 36] width 5 height 5
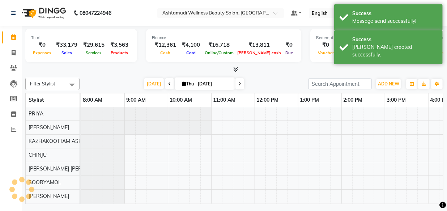
scroll to position [0, 202]
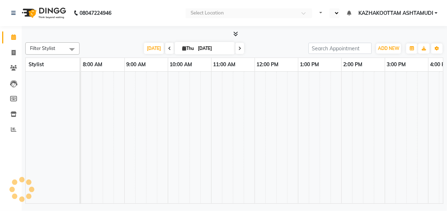
select select "en"
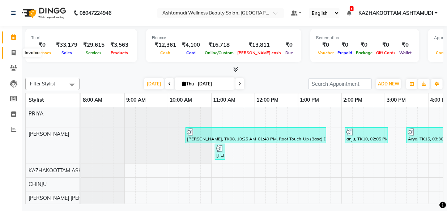
click at [15, 49] on span at bounding box center [13, 53] width 13 height 8
select select "4662"
select select "service"
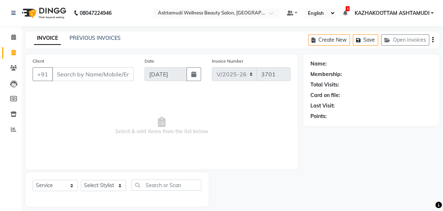
click at [13, 51] on icon at bounding box center [14, 52] width 4 height 5
select select "service"
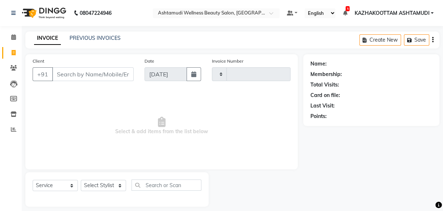
type input "3701"
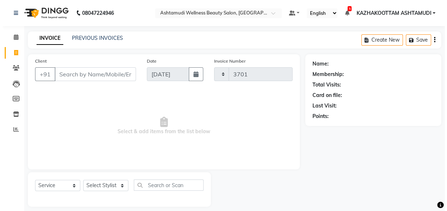
scroll to position [7, 0]
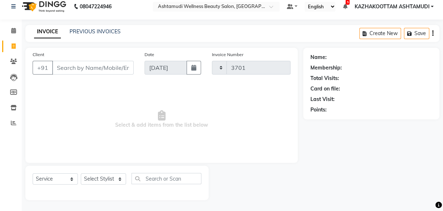
select select "4662"
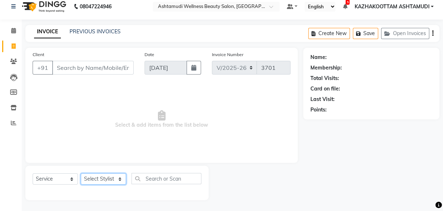
click at [119, 178] on select "Select Stylist Arya CHINJU GEETA KAZHAKOOTTAM [PERSON_NAME] [PERSON_NAME] [PERS…" at bounding box center [103, 178] width 45 height 11
select select "27414"
click at [81, 173] on select "Select Stylist Arya CHINJU GEETA KAZHAKOOTTAM [PERSON_NAME] [PERSON_NAME] [PERS…" at bounding box center [103, 178] width 45 height 11
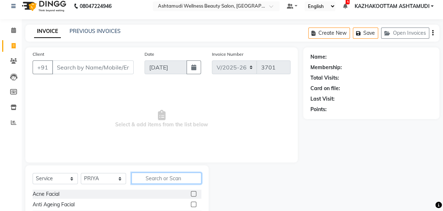
click at [163, 177] on input "text" at bounding box center [166, 178] width 70 height 11
type input "kera"
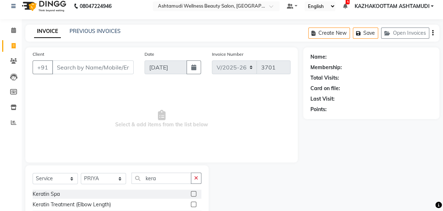
click at [192, 195] on label at bounding box center [193, 193] width 5 height 5
click at [192, 195] on input "checkbox" at bounding box center [193, 194] width 5 height 5
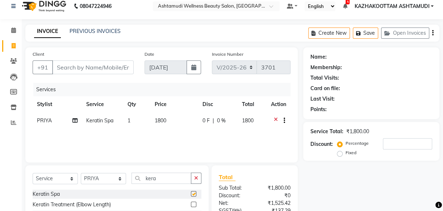
checkbox input "false"
click at [92, 70] on input "Client" at bounding box center [92, 67] width 81 height 14
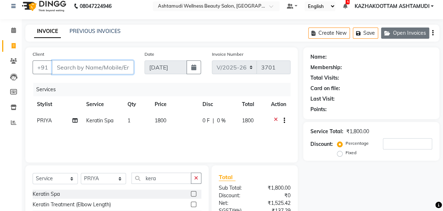
type input "8"
type input "0"
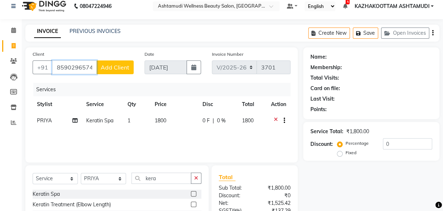
type input "8590296574"
click at [125, 67] on span "Add Client" at bounding box center [115, 67] width 29 height 7
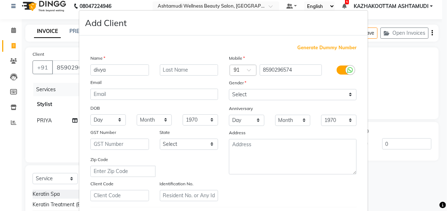
type input "divya"
click at [330, 94] on select "Select Male Female Other Prefer Not To Say" at bounding box center [293, 94] width 128 height 11
select select "female"
click at [229, 89] on select "Select Male Female Other Prefer Not To Say" at bounding box center [293, 94] width 128 height 11
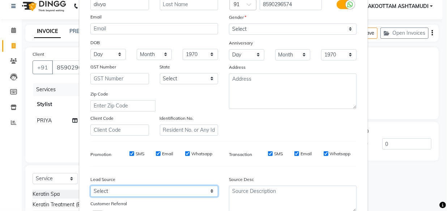
click at [208, 192] on select "Select Walk-in Referral Internet Friend Word of Mouth Advertisement Facebook Ju…" at bounding box center [154, 191] width 128 height 11
select select "31508"
click at [90, 187] on select "Select Walk-in Referral Internet Friend Word of Mouth Advertisement Facebook Ju…" at bounding box center [154, 191] width 128 height 11
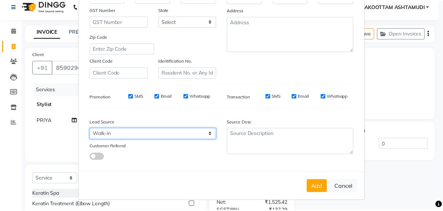
scroll to position [125, 0]
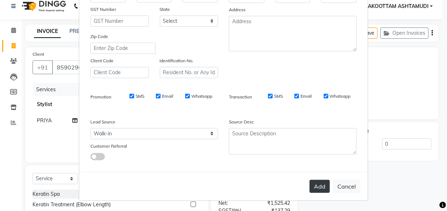
click at [317, 190] on button "Add" at bounding box center [320, 186] width 20 height 13
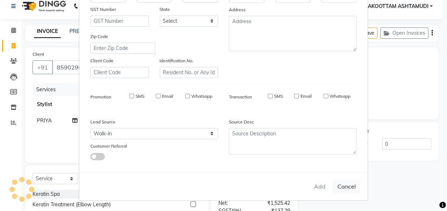
select select
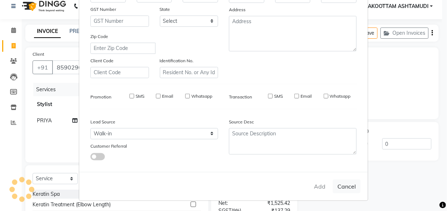
select select
checkbox input "false"
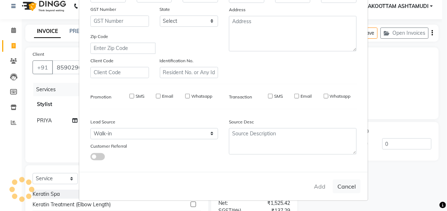
checkbox input "false"
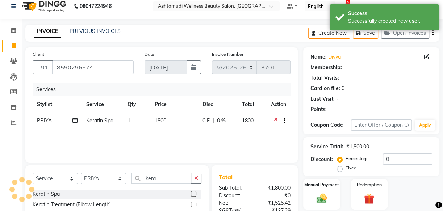
select select "1: Object"
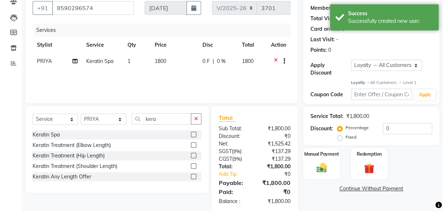
scroll to position [72, 0]
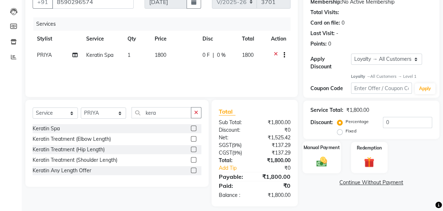
click at [324, 150] on label "Manual Payment" at bounding box center [321, 147] width 36 height 7
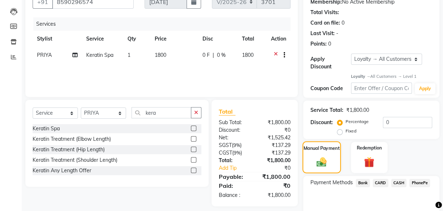
click at [325, 152] on div "Manual Payment" at bounding box center [321, 158] width 38 height 32
click at [383, 183] on span "CARD" at bounding box center [380, 183] width 16 height 8
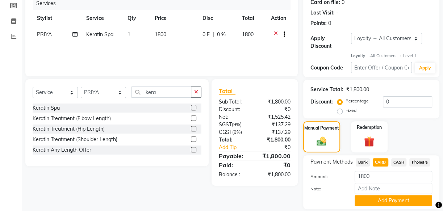
scroll to position [117, 0]
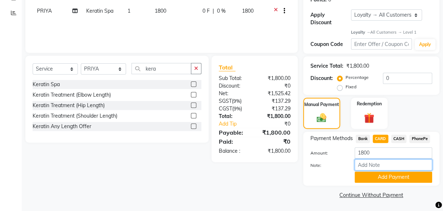
click at [376, 166] on input "Note:" at bounding box center [392, 164] width 77 height 11
type input "[PERSON_NAME]"
click at [386, 174] on button "Add Payment" at bounding box center [392, 177] width 77 height 11
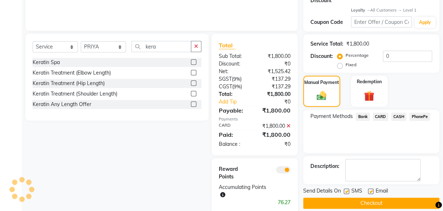
scroll to position [152, 0]
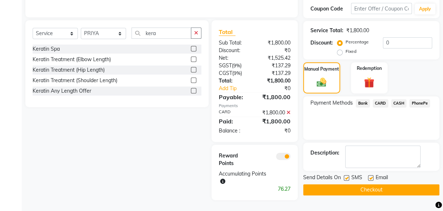
click at [347, 177] on label at bounding box center [345, 177] width 5 height 5
click at [347, 177] on input "checkbox" at bounding box center [345, 178] width 5 height 5
checkbox input "false"
click at [371, 178] on label at bounding box center [370, 177] width 5 height 5
click at [371, 178] on input "checkbox" at bounding box center [370, 178] width 5 height 5
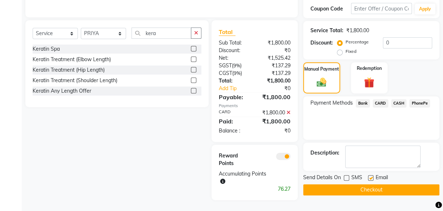
checkbox input "false"
click at [371, 186] on button "Checkout" at bounding box center [371, 189] width 136 height 11
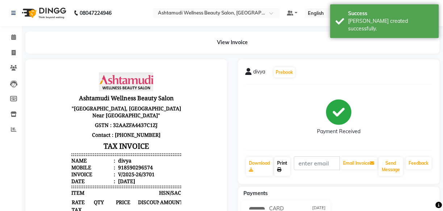
click at [285, 165] on link "Print" at bounding box center [282, 166] width 16 height 19
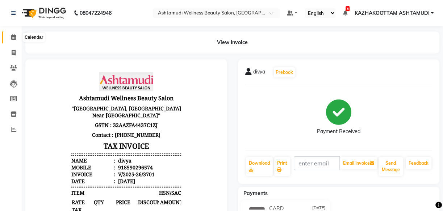
click at [16, 40] on span at bounding box center [13, 37] width 13 height 8
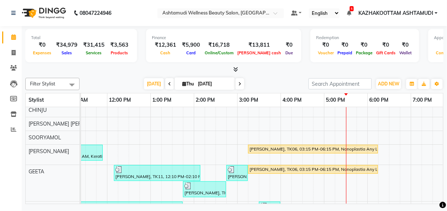
scroll to position [66, 0]
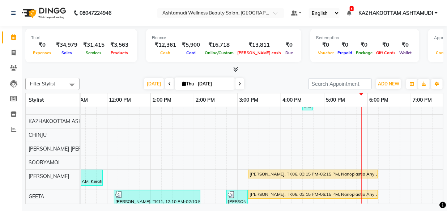
click at [237, 68] on icon at bounding box center [236, 69] width 5 height 5
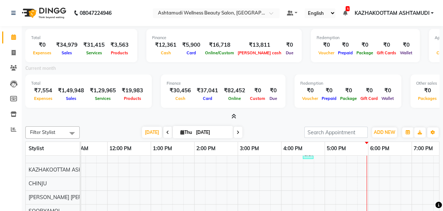
click at [232, 117] on icon at bounding box center [233, 116] width 5 height 5
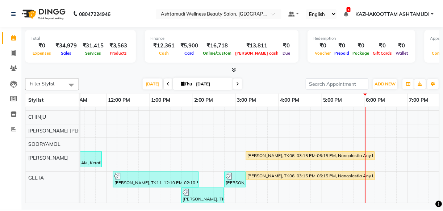
scroll to position [98, 0]
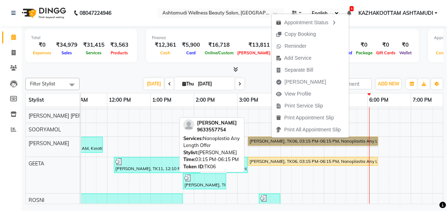
click at [255, 139] on link "[PERSON_NAME], TK06, 03:15 PM-06:15 PM, Nanoplastia Any Length Offer" at bounding box center [313, 141] width 130 height 9
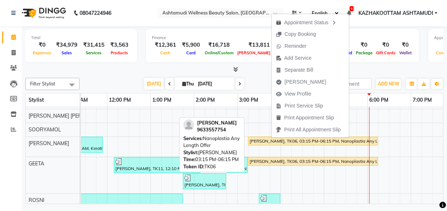
select select "1"
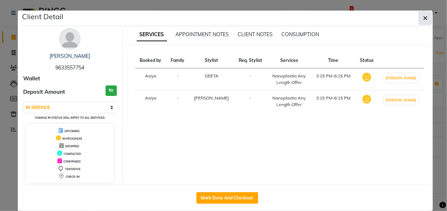
click at [423, 19] on icon "button" at bounding box center [425, 18] width 4 height 6
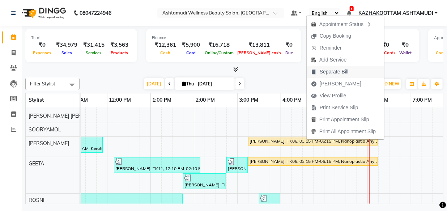
click at [338, 71] on span "Separate Bill" at bounding box center [334, 72] width 29 height 8
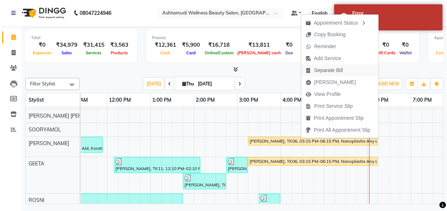
click at [308, 69] on icon "button" at bounding box center [309, 70] width 6 height 5
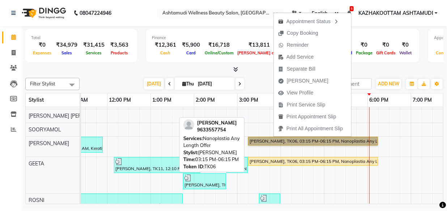
click at [261, 138] on link "[PERSON_NAME], TK06, 03:15 PM-06:15 PM, Nanoplastia Any Length Offer" at bounding box center [313, 141] width 130 height 9
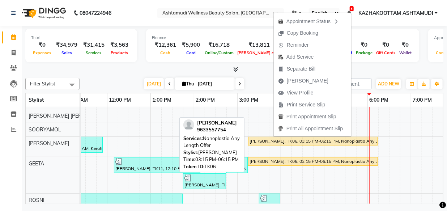
select select "1"
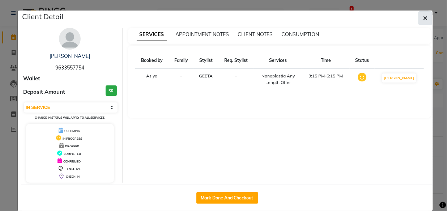
click at [425, 16] on icon "button" at bounding box center [425, 18] width 4 height 6
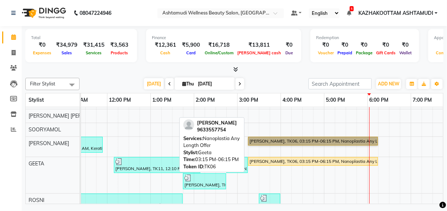
click at [287, 159] on div "[PERSON_NAME], TK06, 03:15 PM-06:15 PM, Nanoplastia Any Length Offer" at bounding box center [313, 161] width 128 height 7
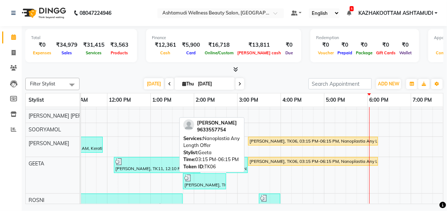
select select "1"
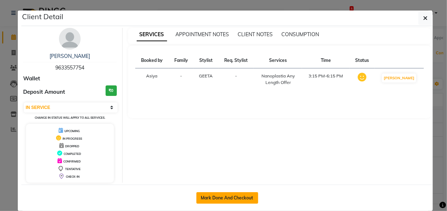
click at [232, 196] on button "Mark Done And Checkout" at bounding box center [228, 198] width 62 height 12
select select "service"
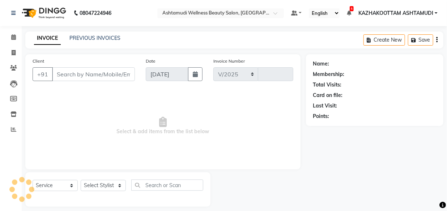
select select "4662"
type input "3702"
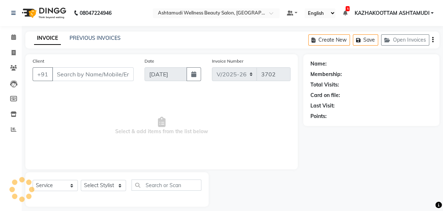
type input "9633557754"
select select "49717"
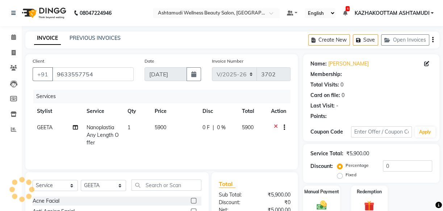
select select "1: Object"
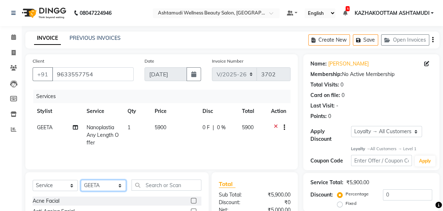
click at [119, 185] on select "Select Stylist Arya CHINJU GEETA KAZHAKOOTTAM [PERSON_NAME] [PERSON_NAME] [PERS…" at bounding box center [103, 185] width 45 height 11
select select "49525"
click at [81, 180] on select "Select Stylist Arya CHINJU GEETA KAZHAKOOTTAM [PERSON_NAME] [PERSON_NAME] [PERS…" at bounding box center [103, 185] width 45 height 11
click at [46, 125] on span "GEETA" at bounding box center [45, 127] width 16 height 7
select select "49717"
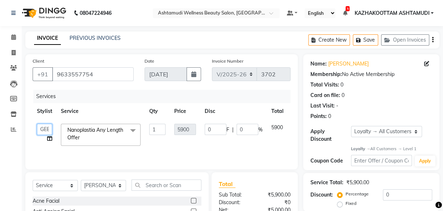
click at [46, 132] on select "Arya CHINJU GEETA KAZHAKOOTTAM ASHTAMUDI KRISHNA LEKSHMI MADONNA MICHAEL MINCY …" at bounding box center [44, 129] width 15 height 11
select select "49525"
click at [160, 183] on input "text" at bounding box center [166, 185] width 70 height 11
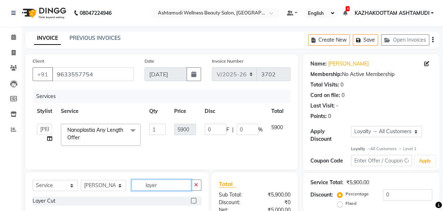
type input "layer"
click at [195, 201] on label at bounding box center [193, 200] width 5 height 5
click at [195, 201] on input "checkbox" at bounding box center [193, 201] width 5 height 5
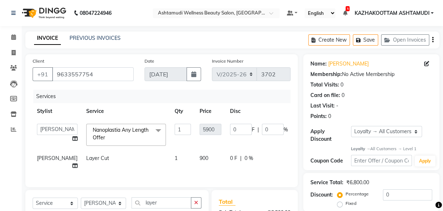
checkbox input "false"
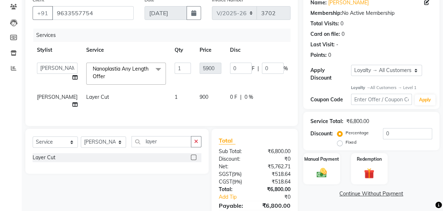
scroll to position [66, 0]
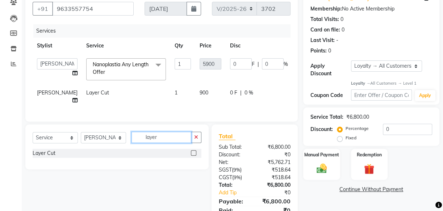
drag, startPoint x: 166, startPoint y: 140, endPoint x: 131, endPoint y: 141, distance: 34.4
click at [131, 141] on input "layer" at bounding box center [161, 137] width 60 height 11
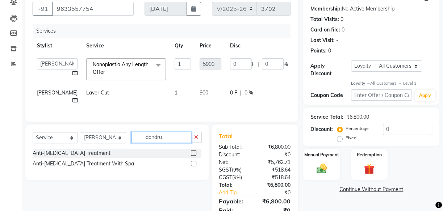
type input "dandru"
click at [193, 156] on label at bounding box center [193, 152] width 5 height 5
click at [193, 156] on input "checkbox" at bounding box center [193, 153] width 5 height 5
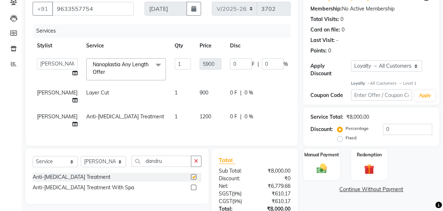
checkbox input "false"
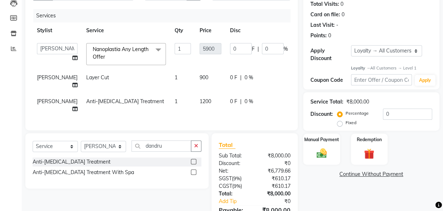
scroll to position [92, 0]
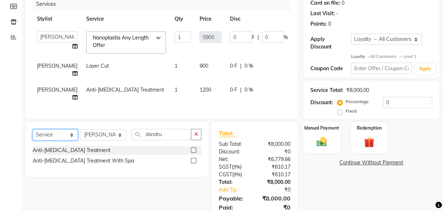
click at [72, 139] on select "Select Service Product Membership Package Voucher Prepaid Gift Card" at bounding box center [55, 134] width 45 height 11
select select "product"
click at [33, 134] on select "Select Service Product Membership Package Voucher Prepaid Gift Card" at bounding box center [55, 134] width 45 height 11
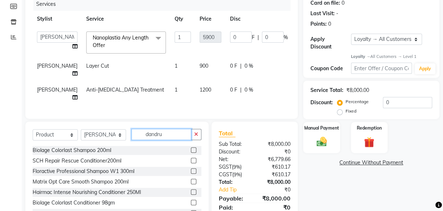
drag, startPoint x: 172, startPoint y: 140, endPoint x: 108, endPoint y: 135, distance: 64.3
click at [108, 135] on div "Select Service Product Membership Package Voucher Prepaid Gift Card Select Styl…" at bounding box center [117, 137] width 169 height 17
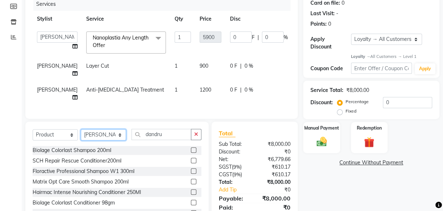
click at [108, 135] on select "Select Stylist Arya CHINJU GEETA KAZHAKOOTTAM [PERSON_NAME] [PERSON_NAME] [PERS…" at bounding box center [103, 134] width 45 height 11
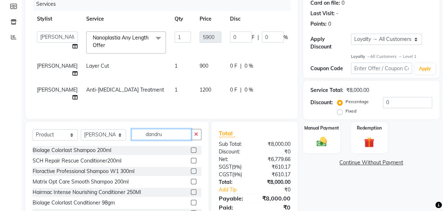
click at [177, 140] on input "dandru" at bounding box center [161, 134] width 60 height 11
click at [109, 140] on div "Select Service Product Membership Package Voucher Prepaid Gift Card Select Styl…" at bounding box center [117, 137] width 169 height 17
type input "7899627603045"
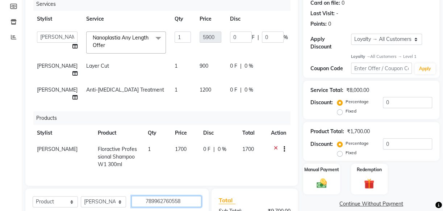
type input "7899627605582"
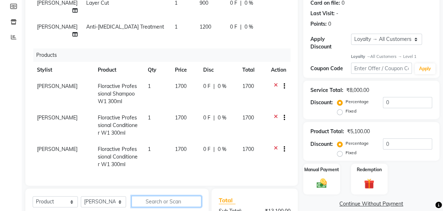
scroll to position [68, 0]
click at [274, 146] on icon at bounding box center [276, 150] width 4 height 9
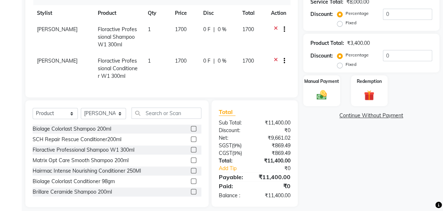
scroll to position [188, 0]
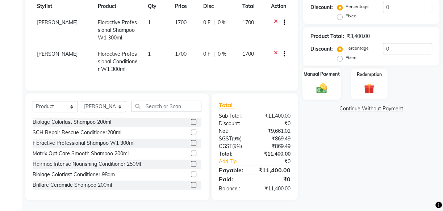
click at [313, 79] on div "Manual Payment" at bounding box center [321, 84] width 38 height 32
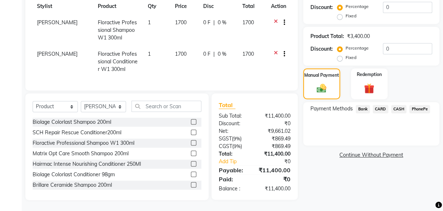
click at [380, 108] on span "CARD" at bounding box center [380, 109] width 16 height 8
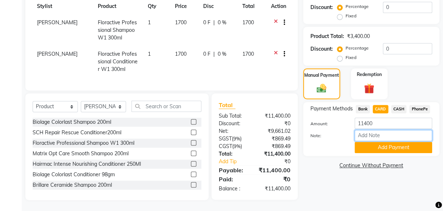
click at [370, 137] on input "Note:" at bounding box center [392, 135] width 77 height 11
type input "[PERSON_NAME]"
click at [372, 145] on button "Add Payment" at bounding box center [392, 147] width 77 height 11
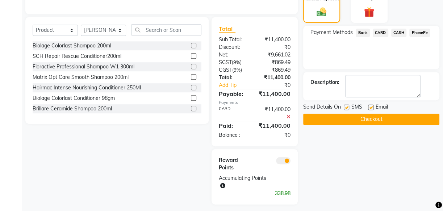
scroll to position [268, 0]
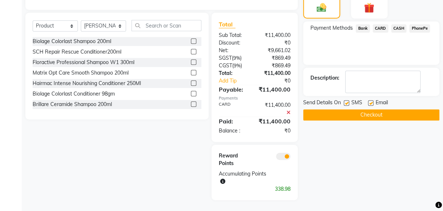
click at [346, 103] on label at bounding box center [345, 102] width 5 height 5
click at [346, 103] on input "checkbox" at bounding box center [345, 103] width 5 height 5
checkbox input "false"
click at [370, 102] on label at bounding box center [370, 102] width 5 height 5
click at [370, 102] on input "checkbox" at bounding box center [370, 103] width 5 height 5
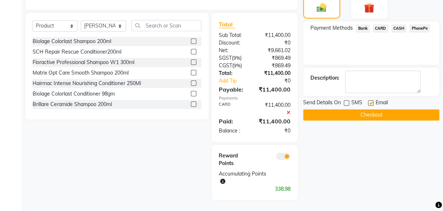
checkbox input "false"
click at [379, 114] on button "Checkout" at bounding box center [371, 114] width 136 height 11
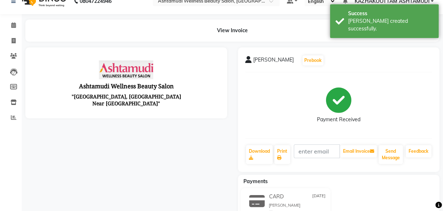
scroll to position [33, 0]
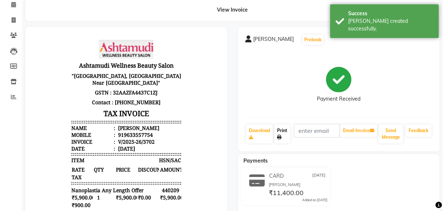
click at [282, 131] on link "Print" at bounding box center [282, 134] width 16 height 19
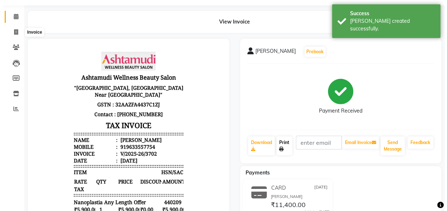
scroll to position [0, 0]
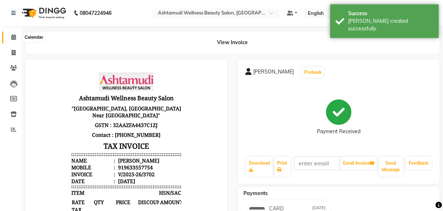
click at [13, 37] on icon at bounding box center [13, 36] width 5 height 5
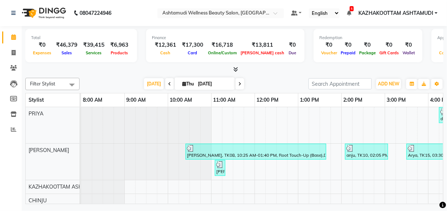
click at [235, 69] on icon at bounding box center [236, 69] width 5 height 5
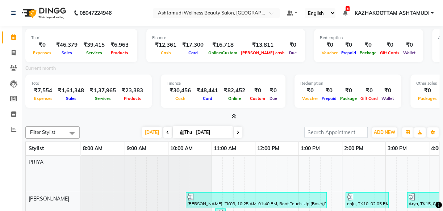
click at [233, 117] on icon at bounding box center [233, 116] width 5 height 5
